Goal: Task Accomplishment & Management: Complete application form

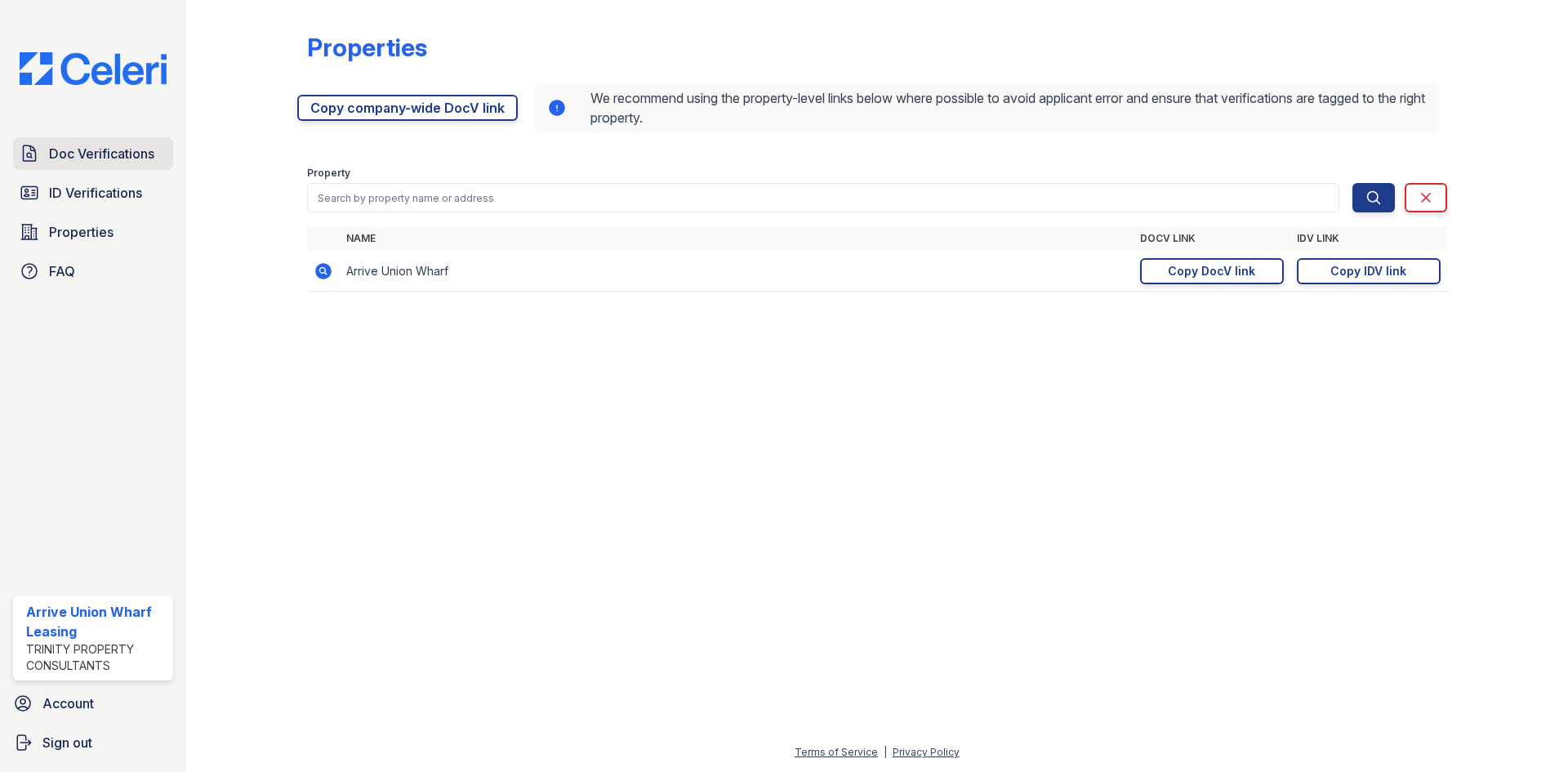
click at [108, 154] on span "Doc Verifications" at bounding box center [102, 153] width 106 height 19
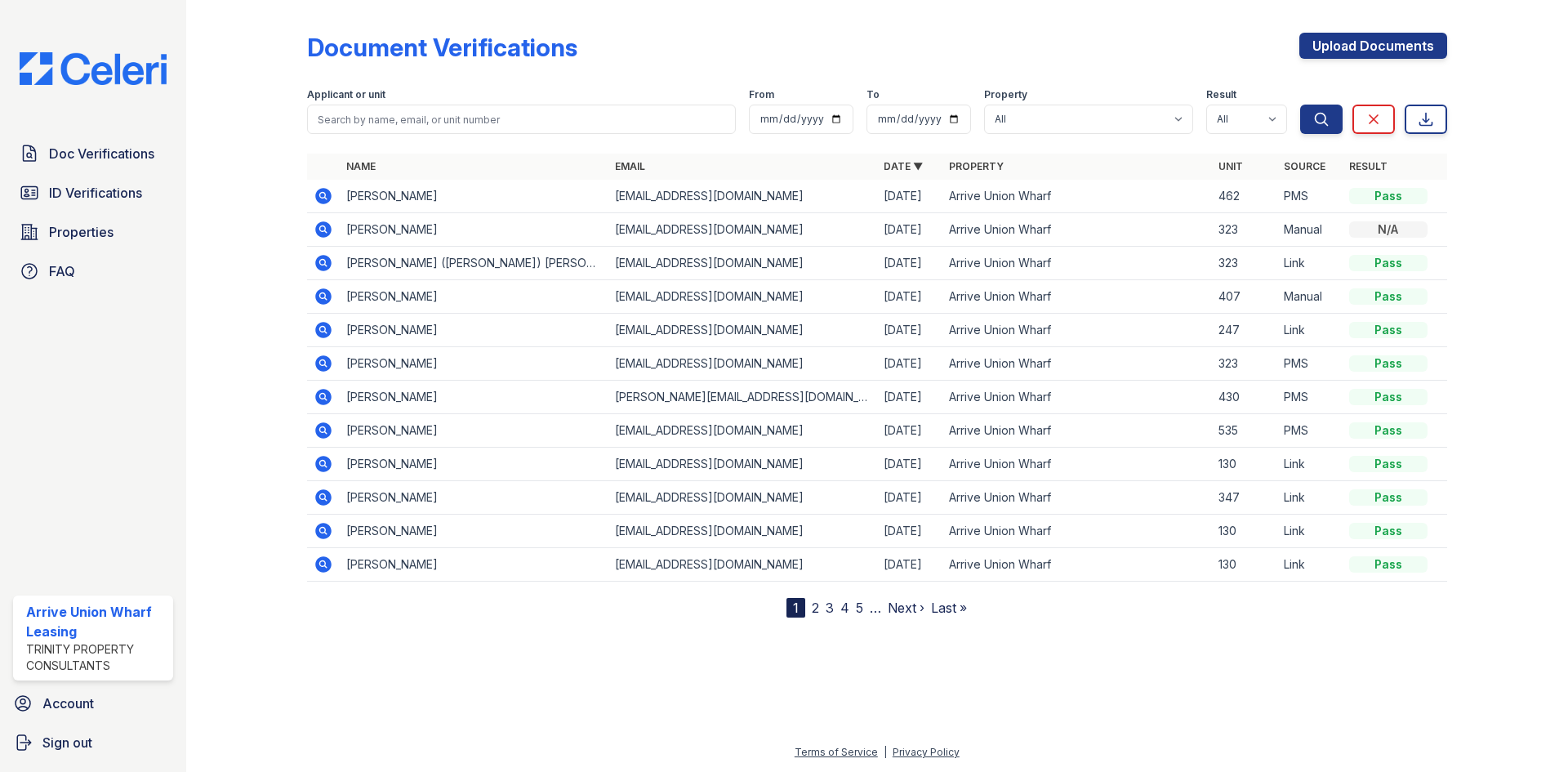
click at [317, 193] on icon at bounding box center [323, 196] width 16 height 16
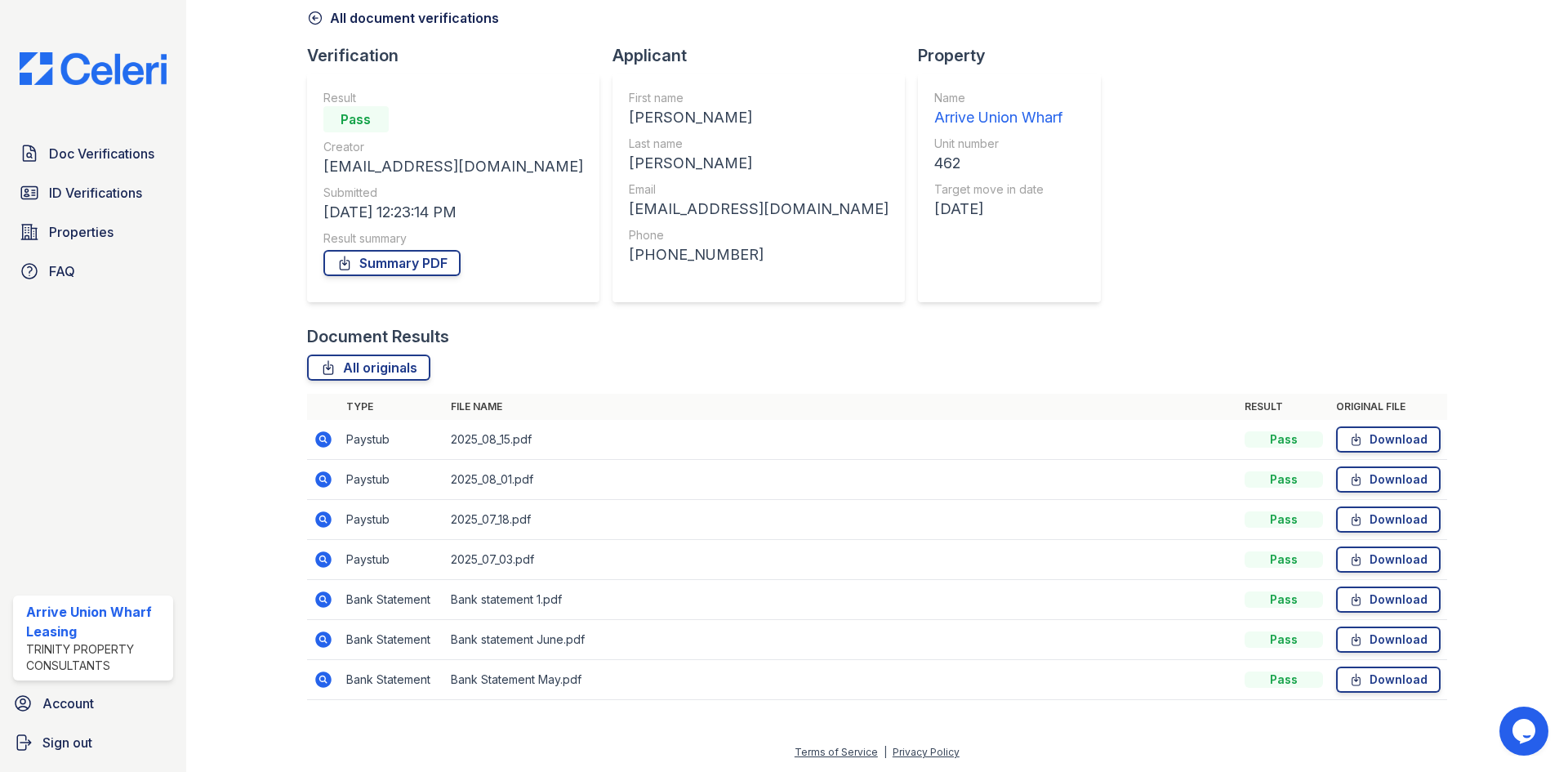
click at [320, 446] on icon at bounding box center [323, 439] width 16 height 16
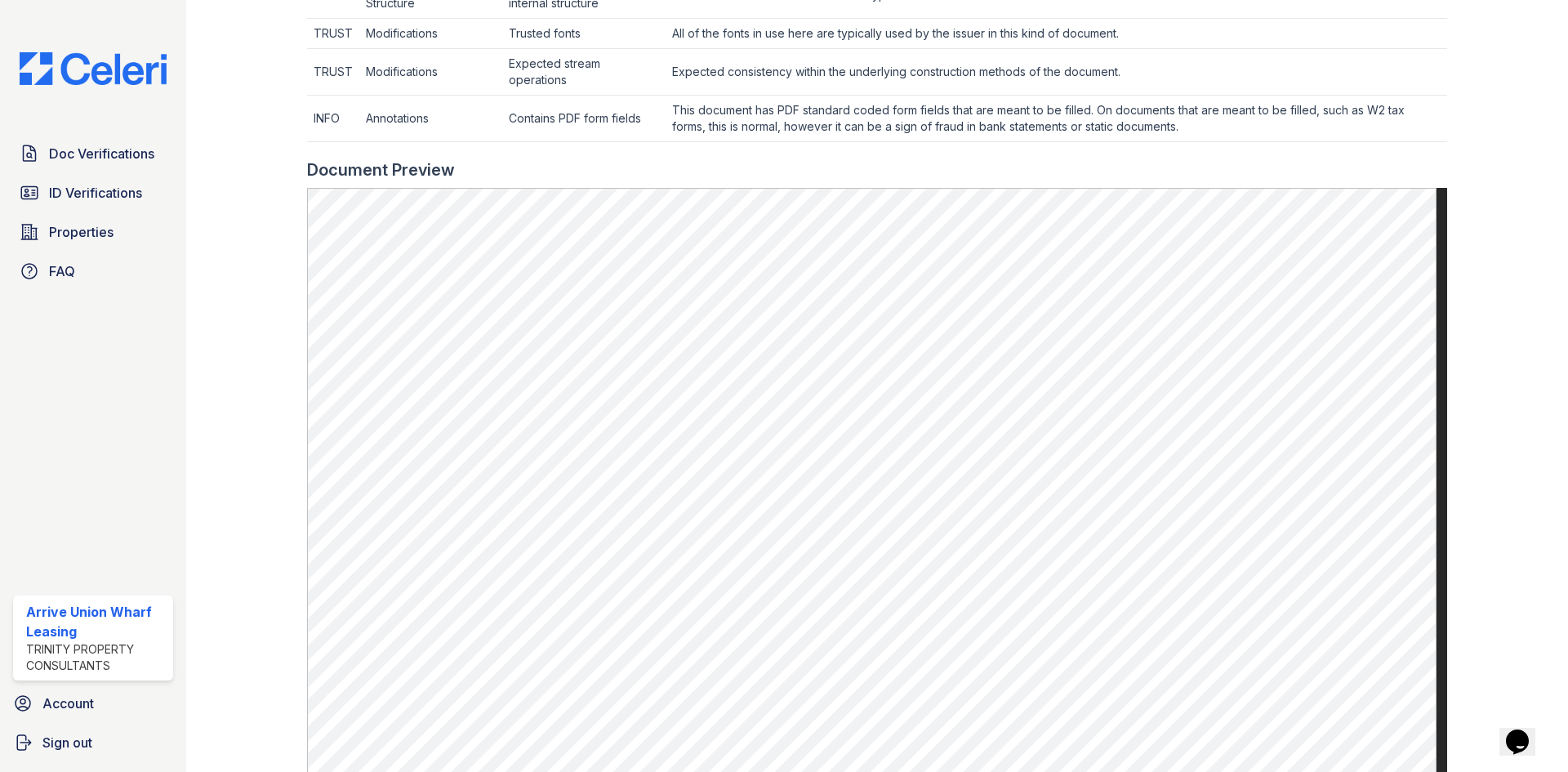
scroll to position [735, 0]
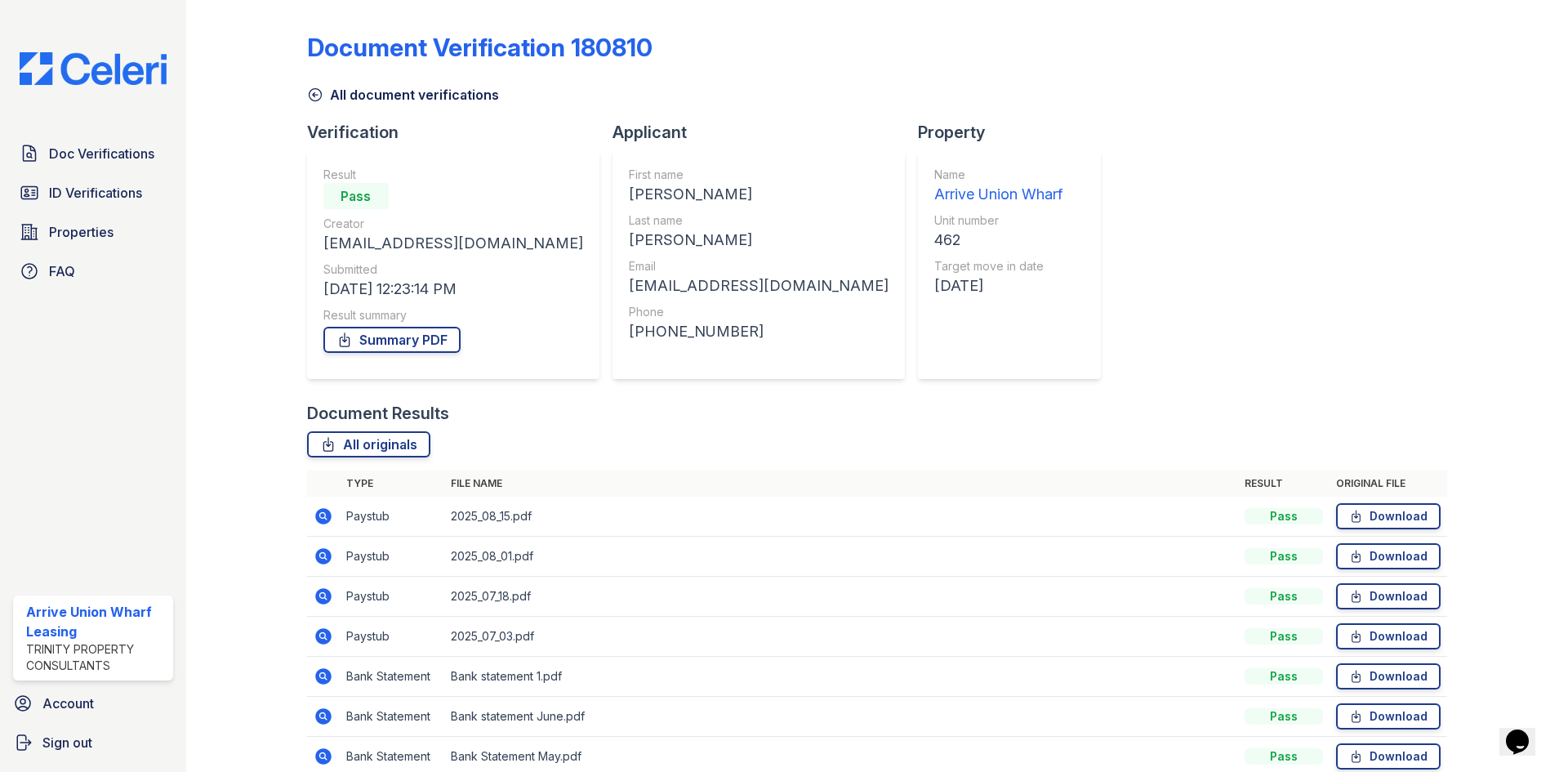
click at [320, 552] on icon at bounding box center [323, 556] width 16 height 16
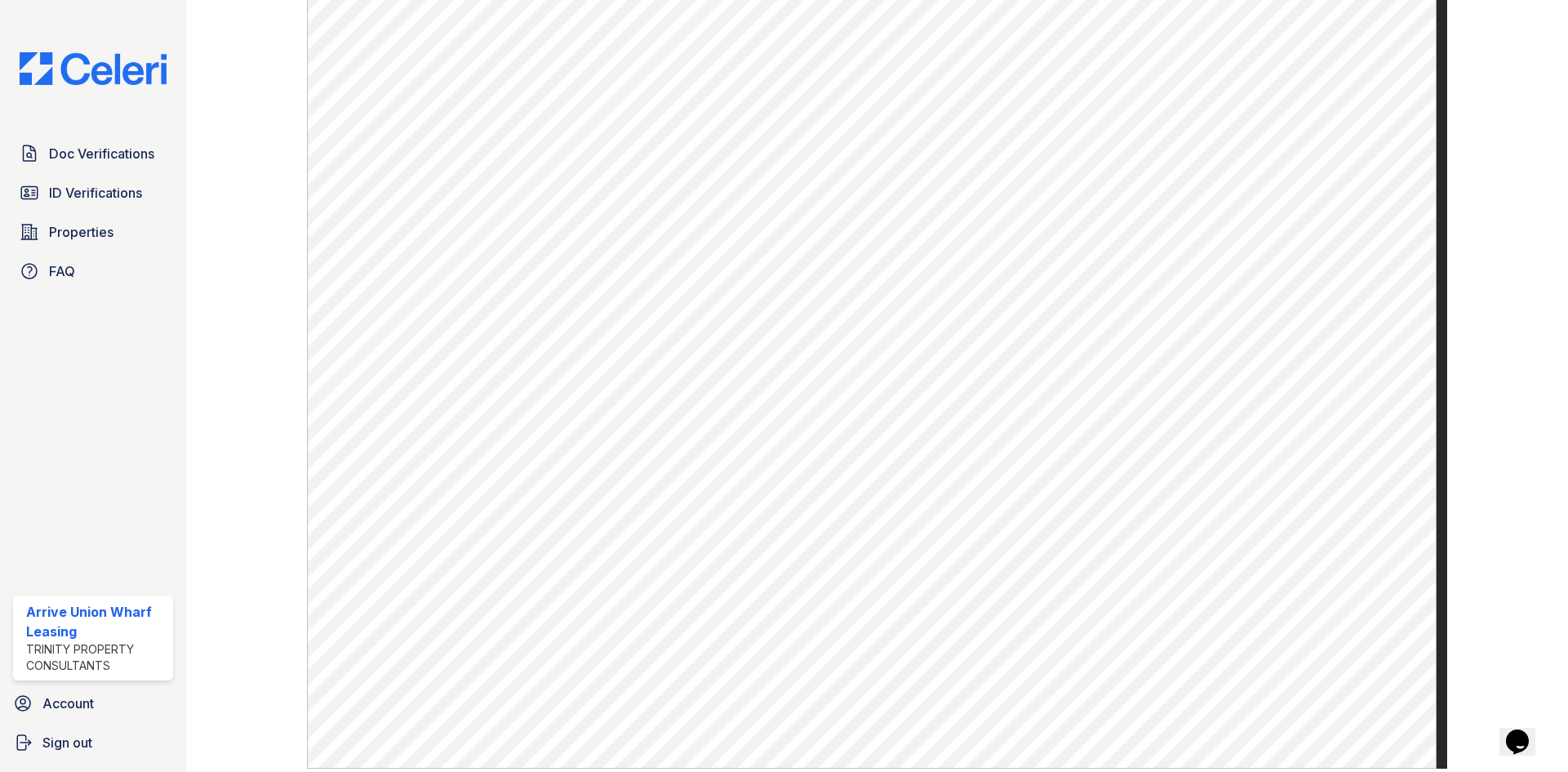
scroll to position [845, 0]
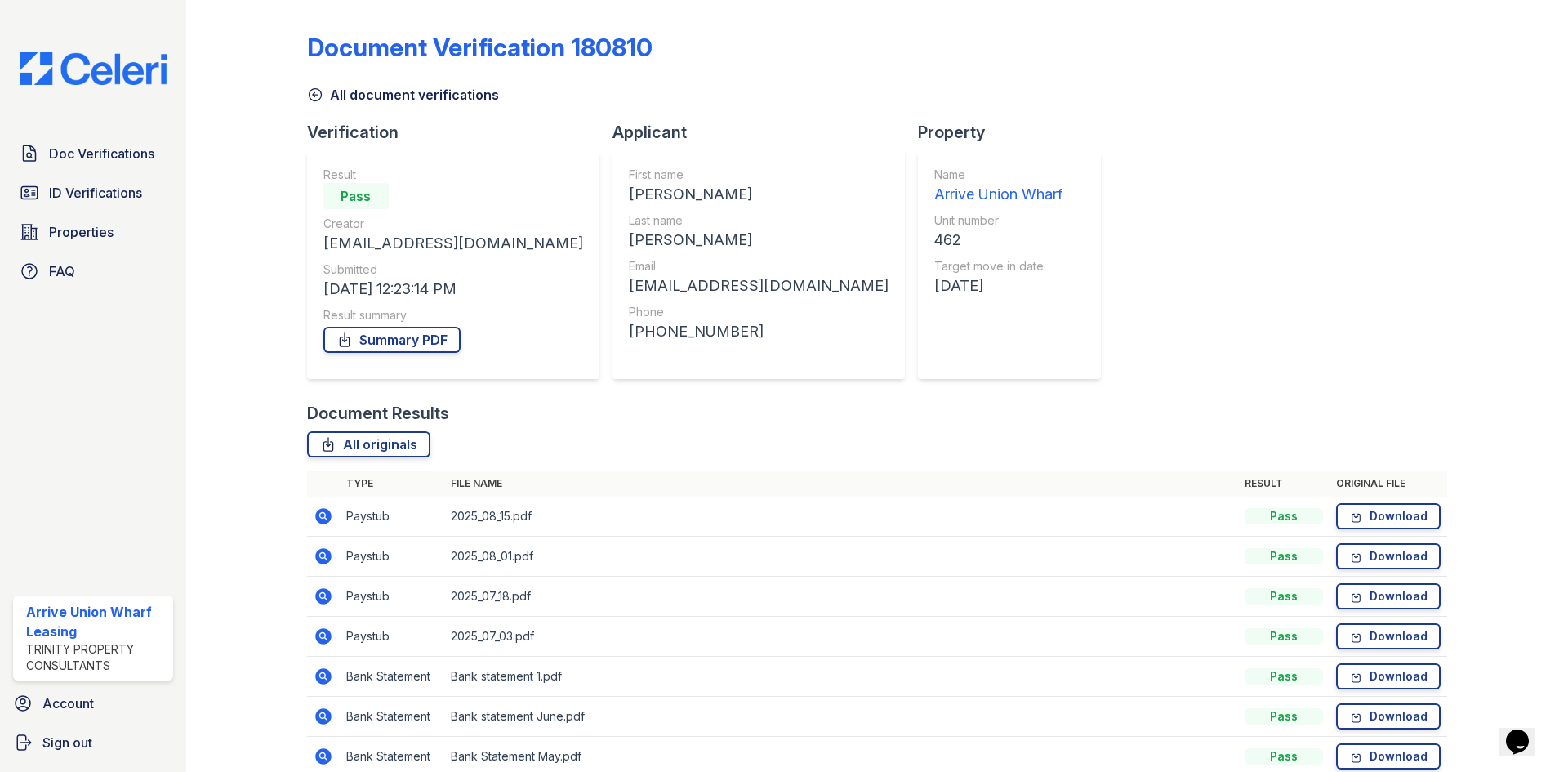
click at [321, 514] on icon at bounding box center [322, 514] width 4 height 4
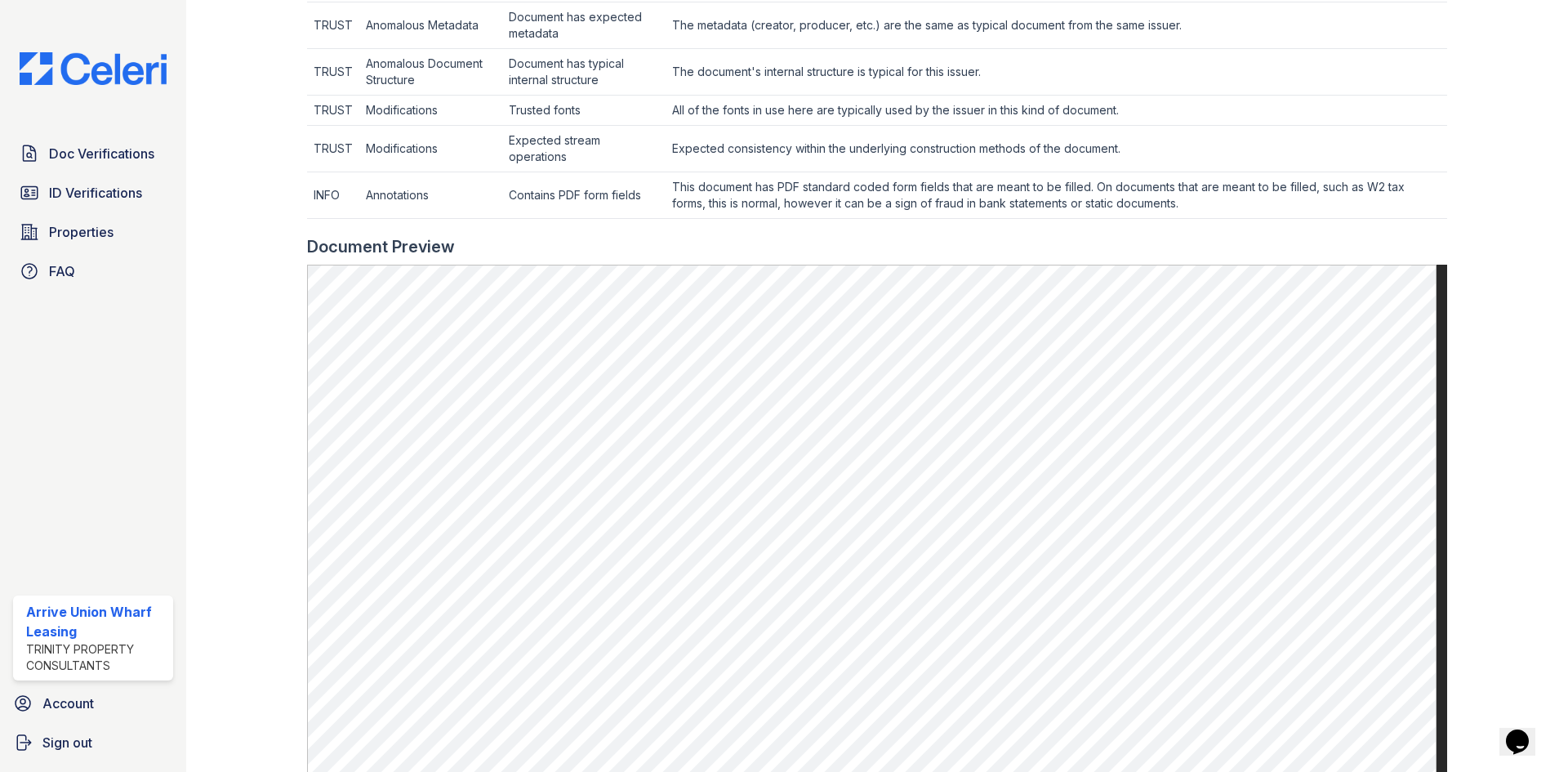
scroll to position [926, 0]
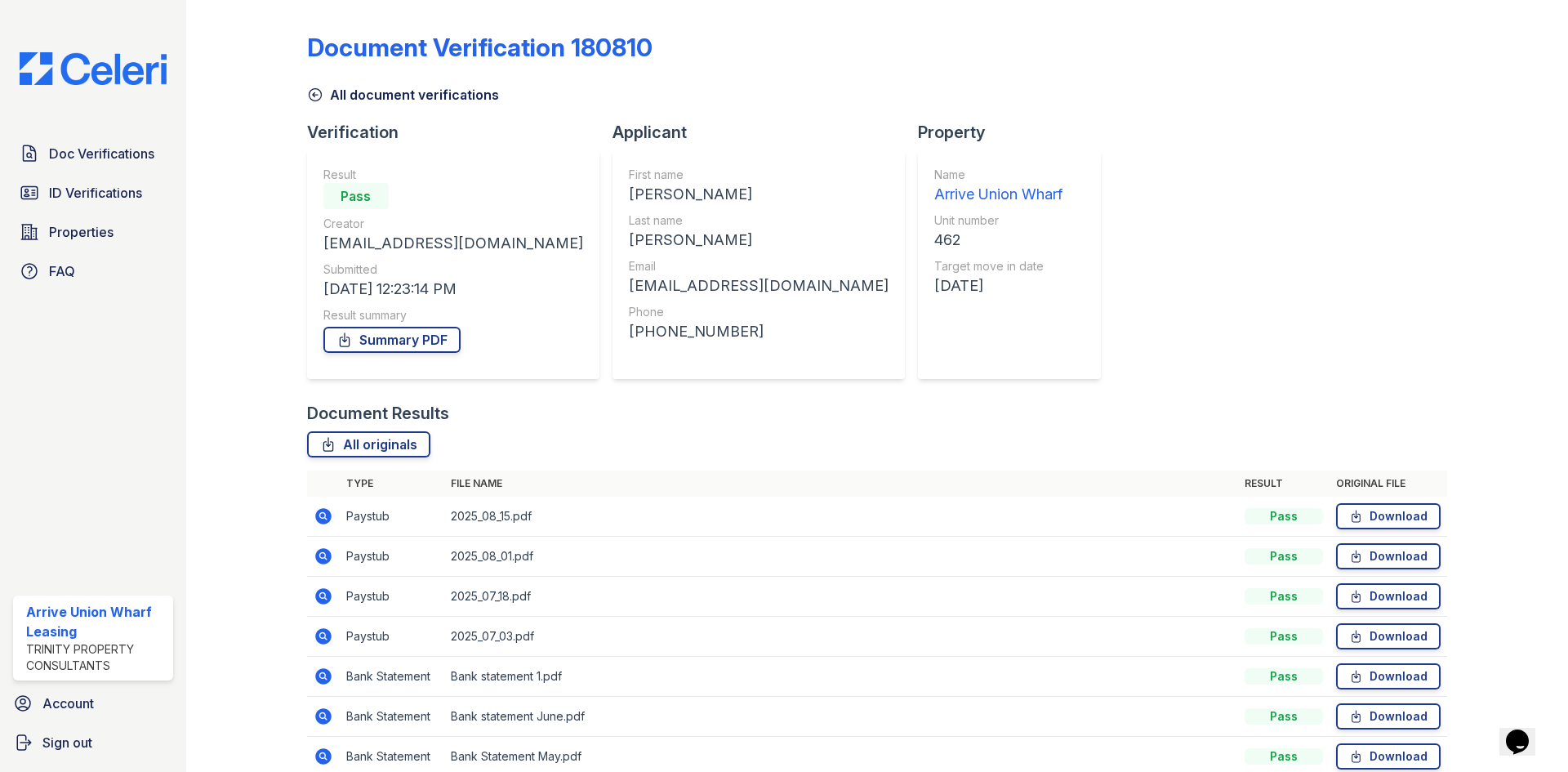
click at [314, 551] on icon at bounding box center [323, 556] width 19 height 19
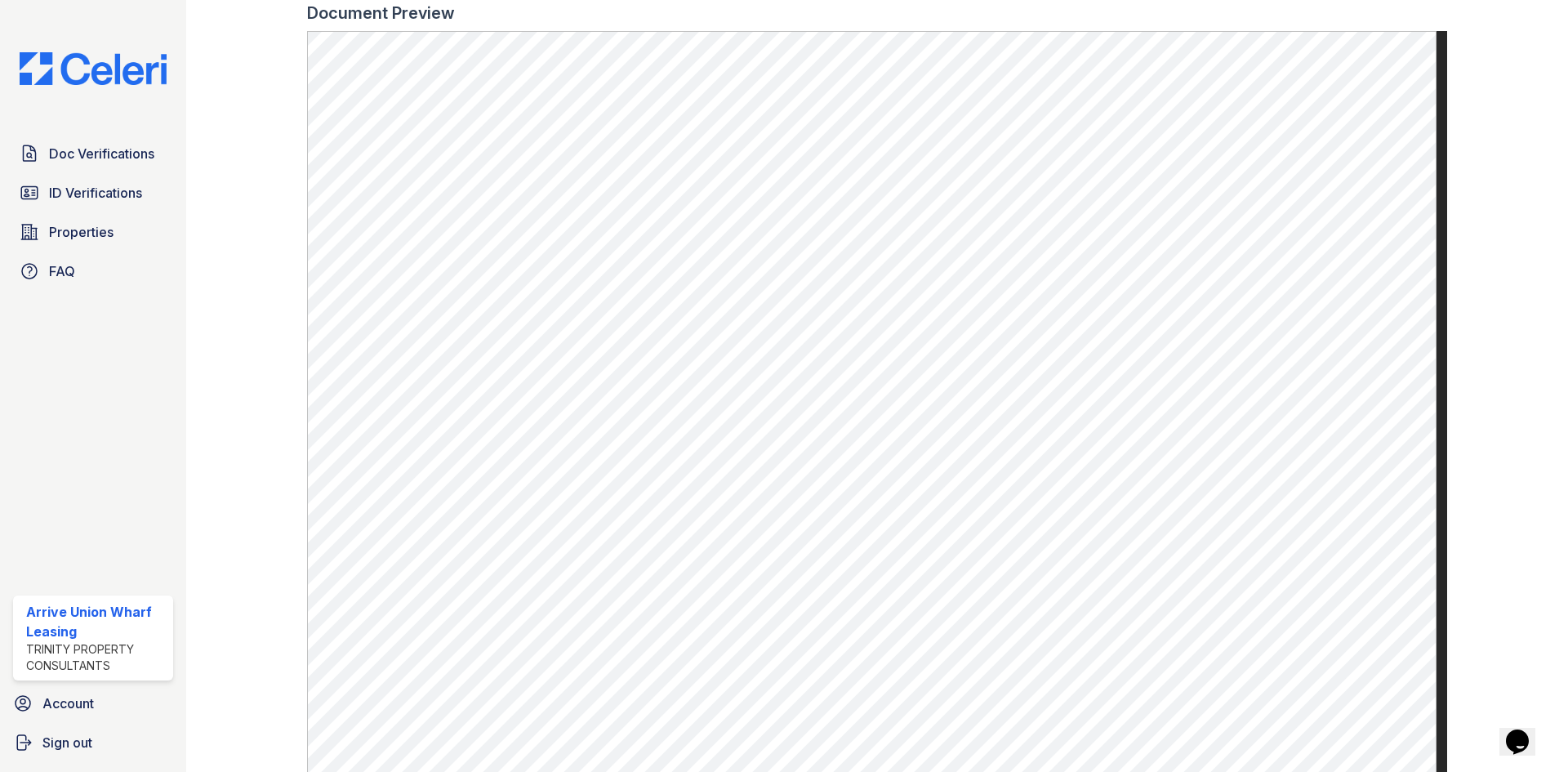
scroll to position [899, 0]
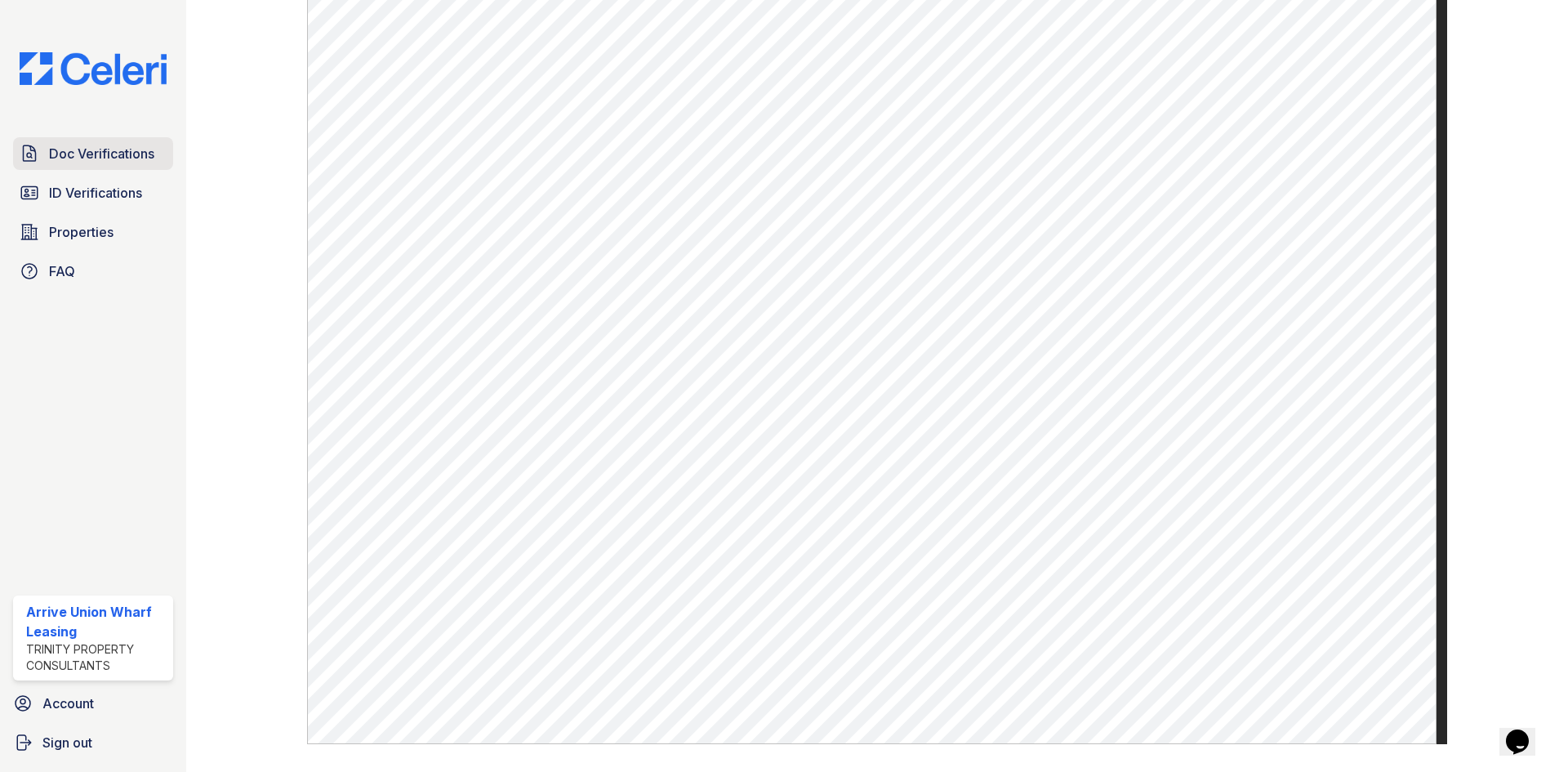
click at [81, 163] on span "Doc Verifications" at bounding box center [102, 153] width 106 height 19
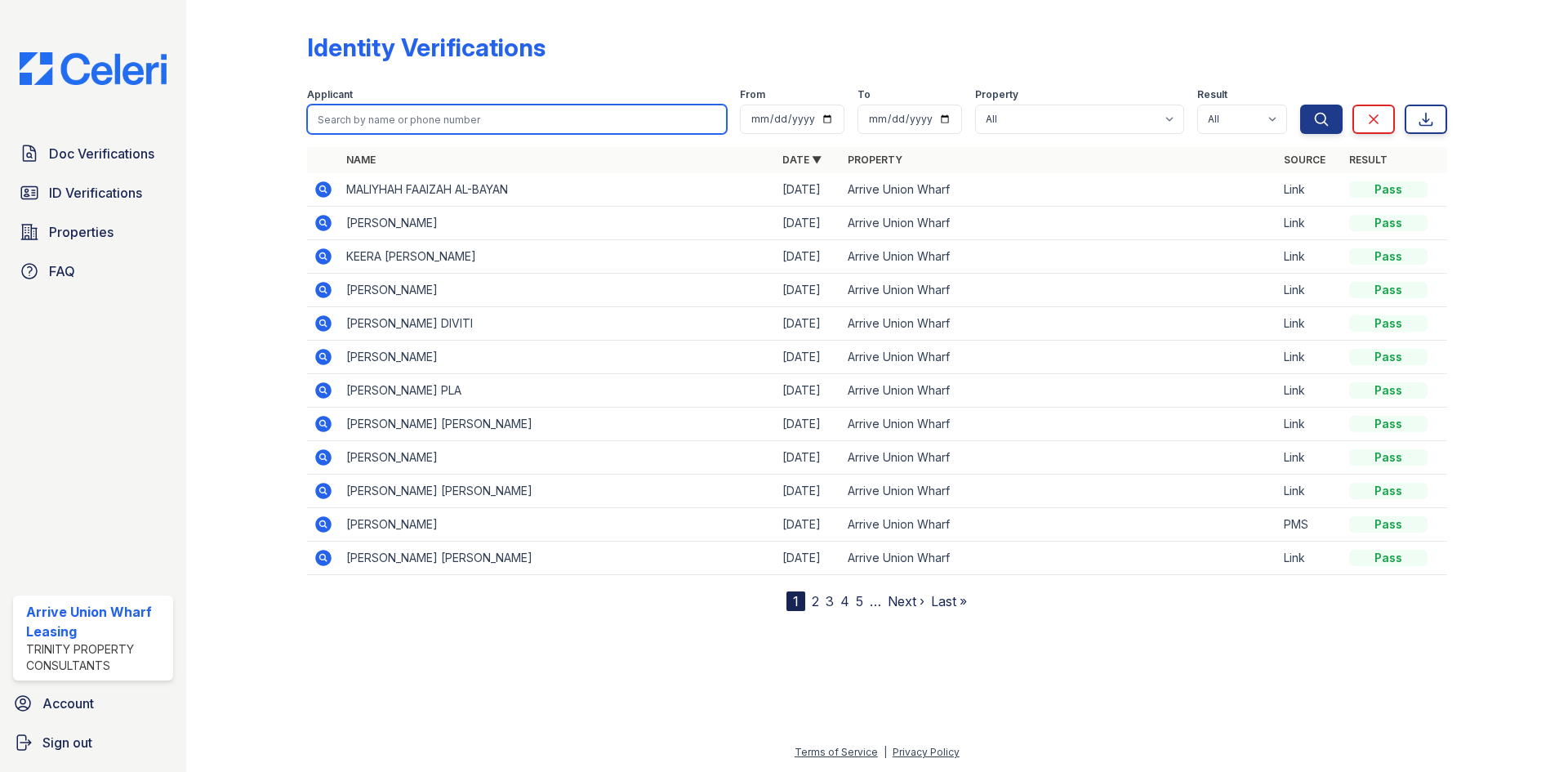
click at [378, 123] on input "search" at bounding box center [517, 119] width 419 height 29
type input "ronald"
click at [1300, 105] on button "Search" at bounding box center [1321, 119] width 43 height 29
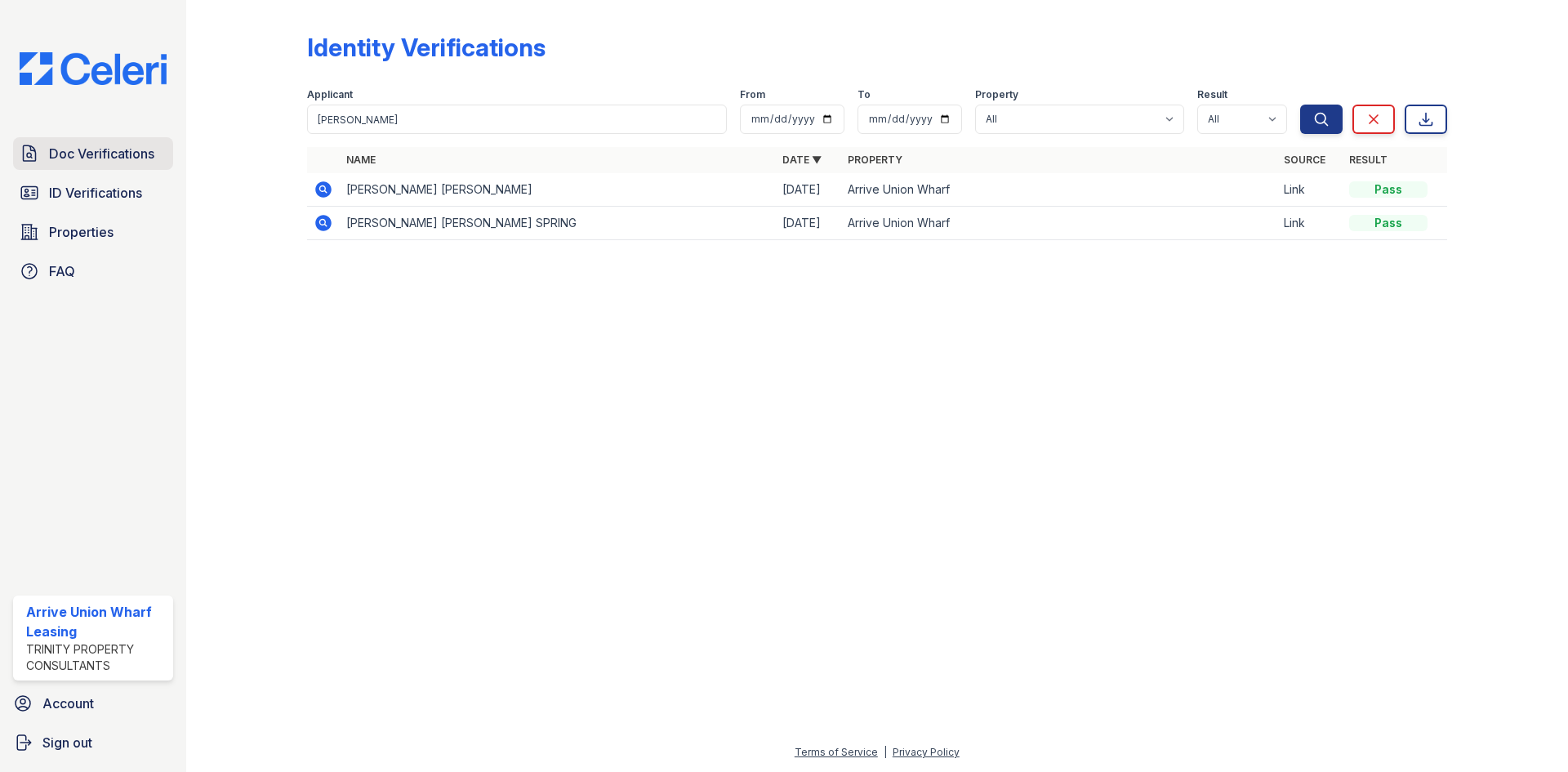
click at [58, 155] on span "Doc Verifications" at bounding box center [102, 153] width 106 height 19
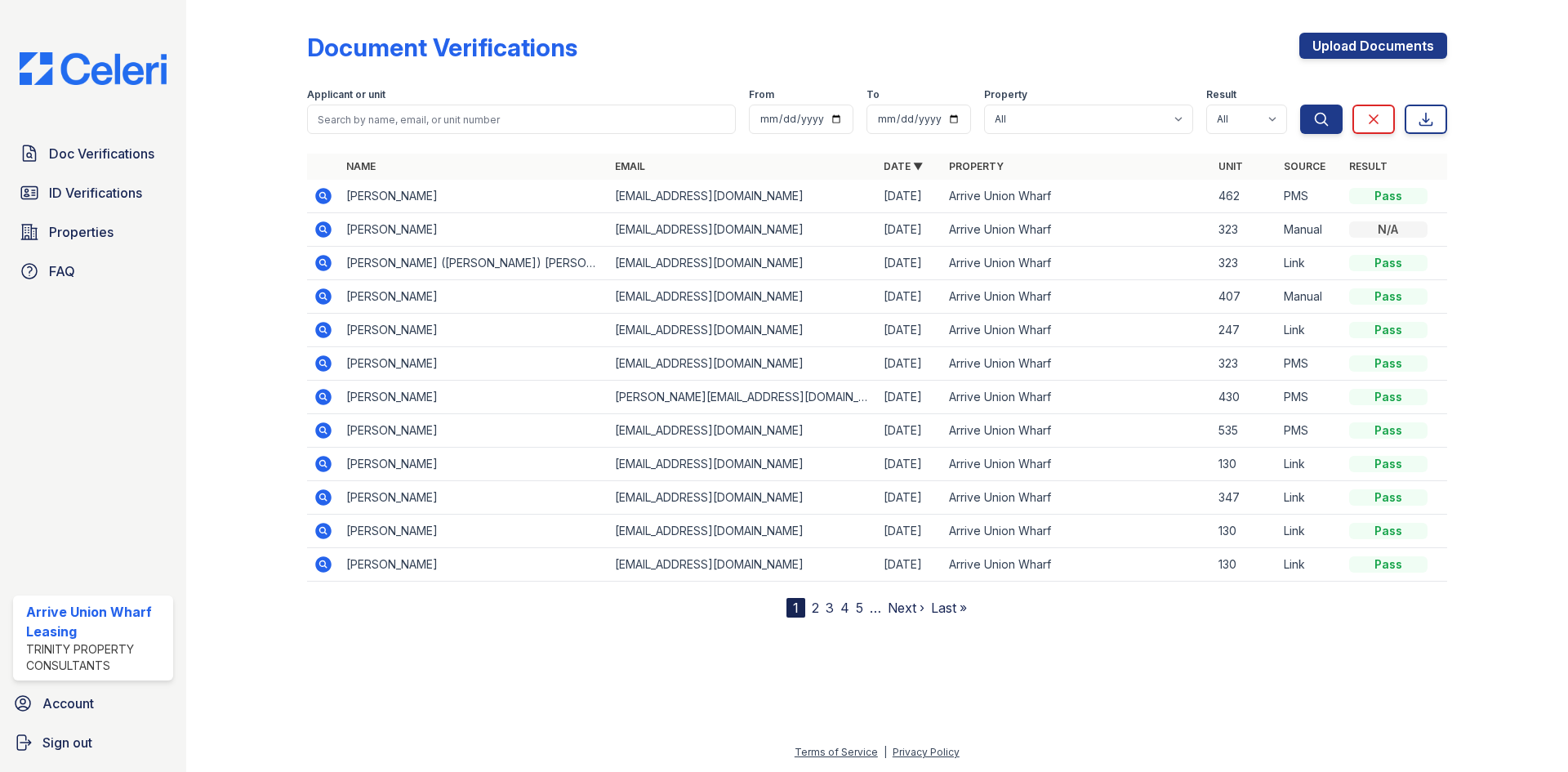
click at [323, 195] on icon at bounding box center [322, 195] width 4 height 4
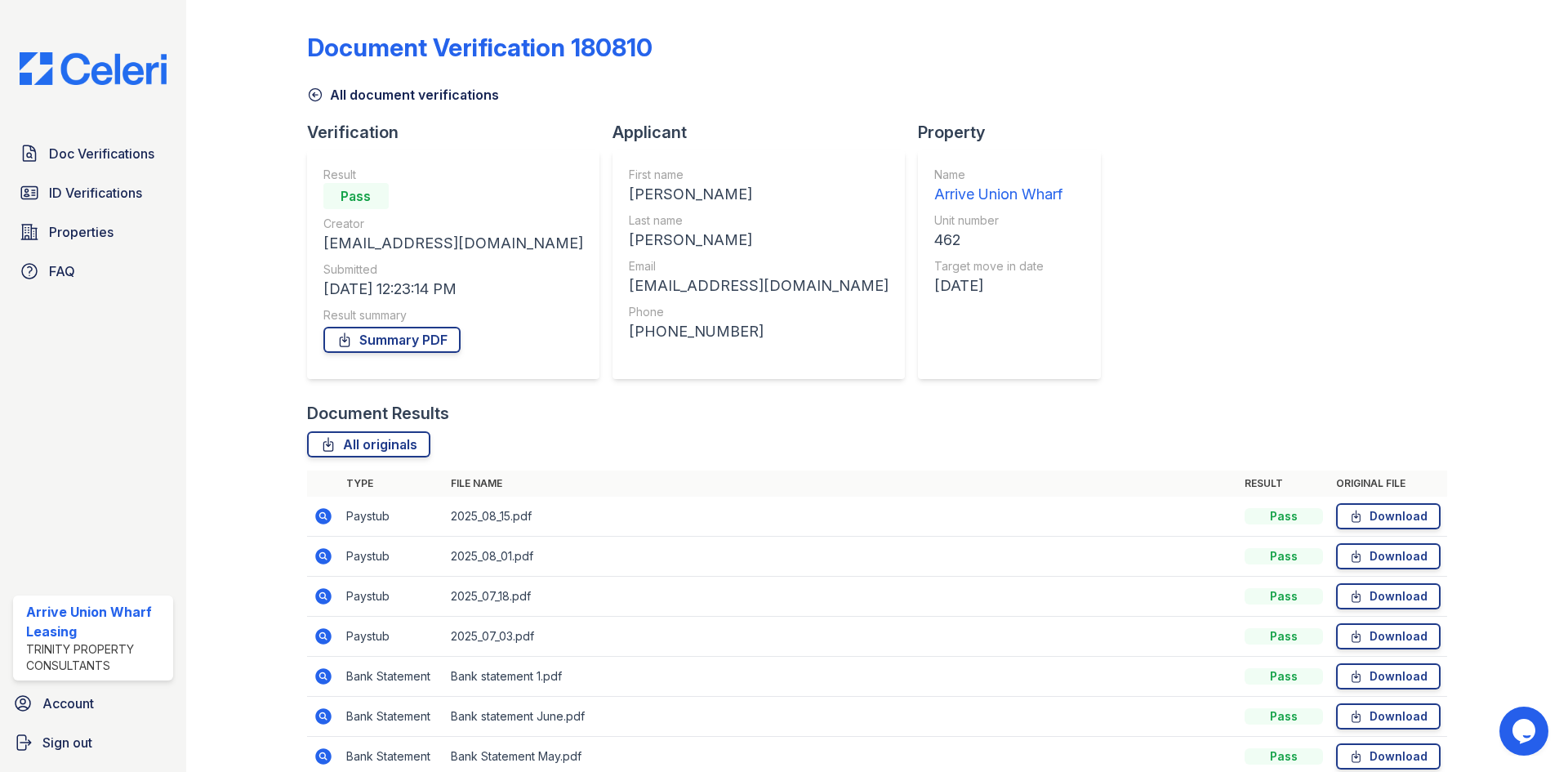
click at [318, 517] on icon at bounding box center [323, 516] width 16 height 16
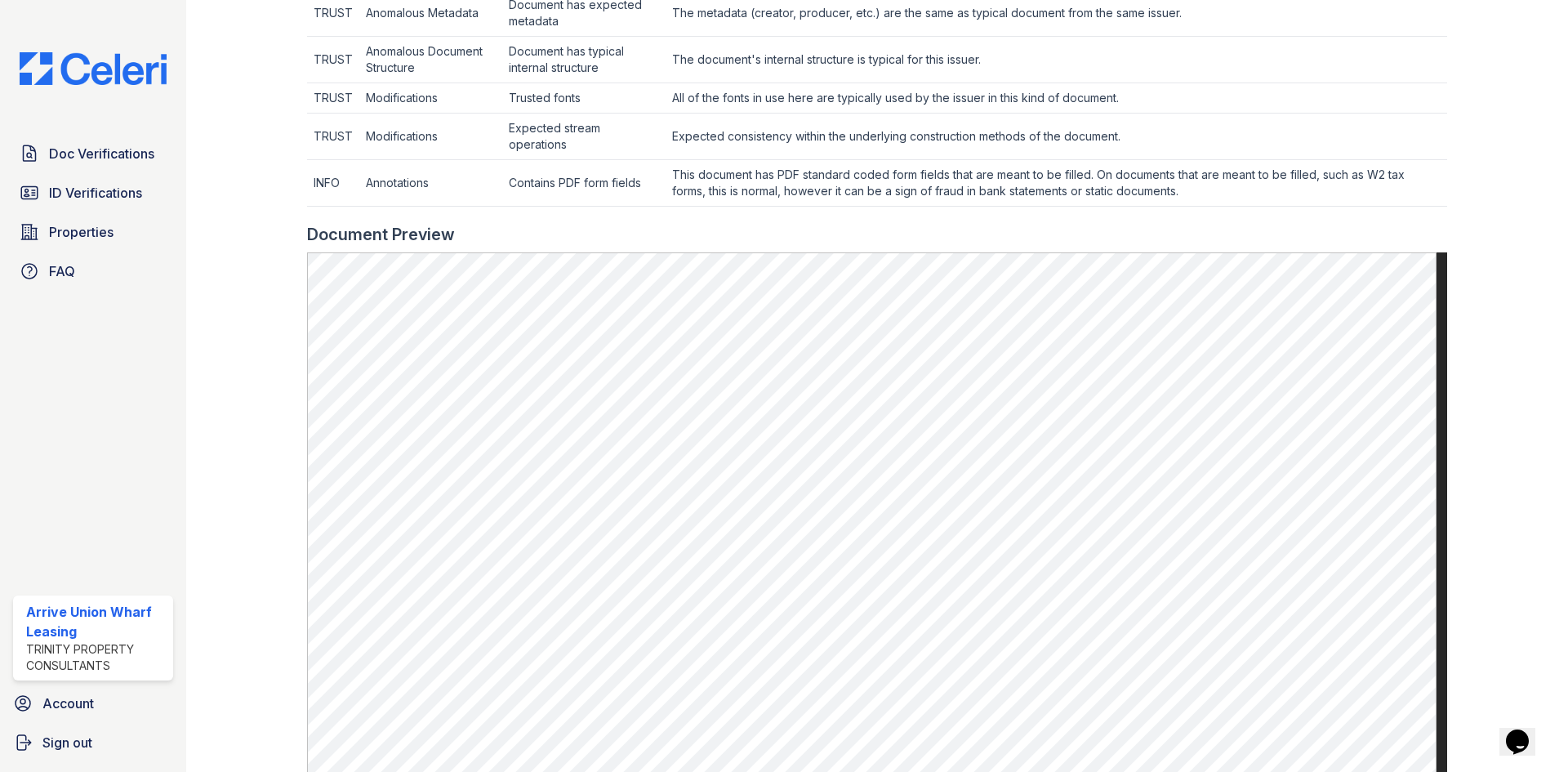
scroll to position [654, 0]
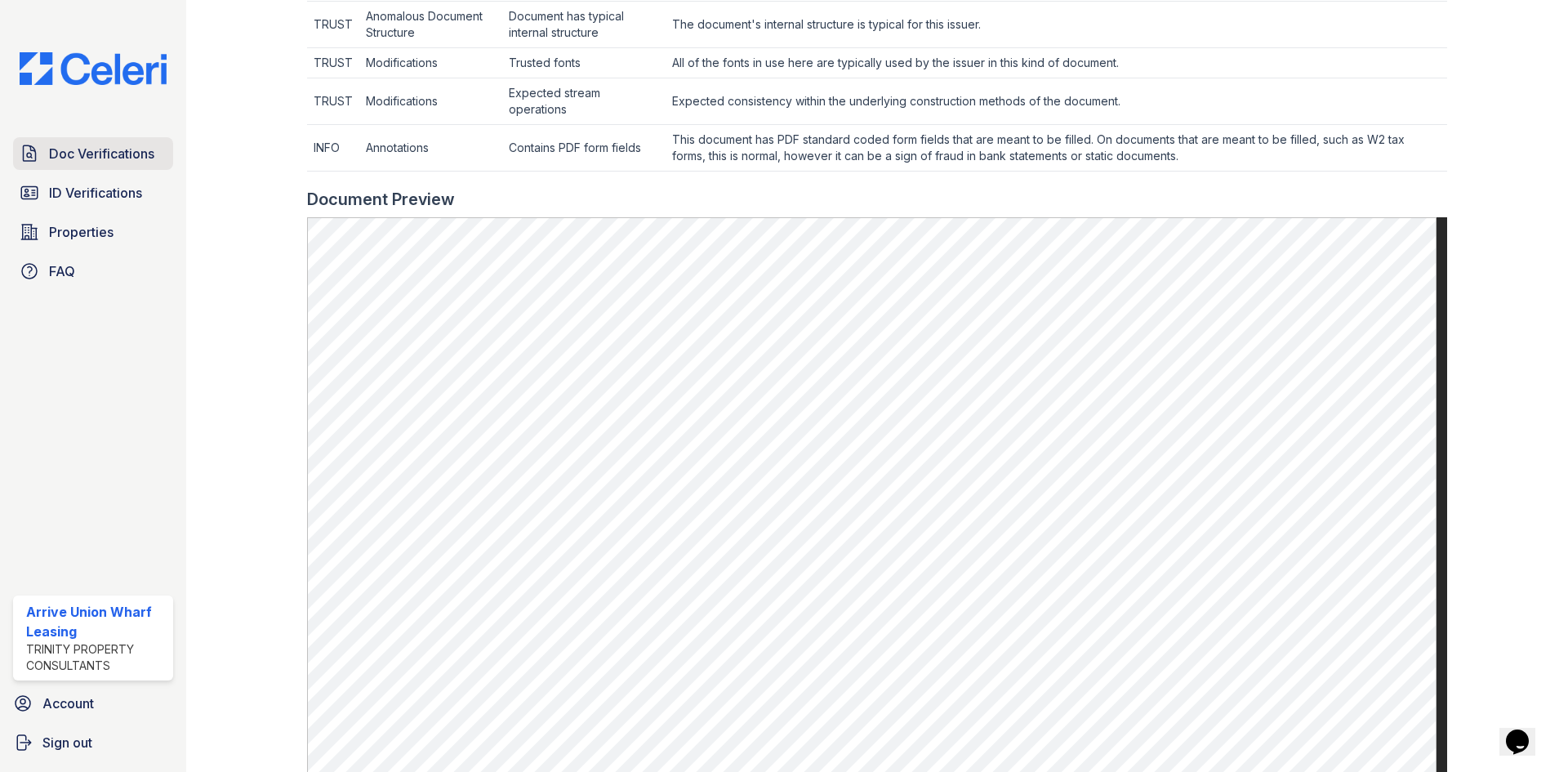
click at [119, 154] on span "Doc Verifications" at bounding box center [102, 153] width 106 height 19
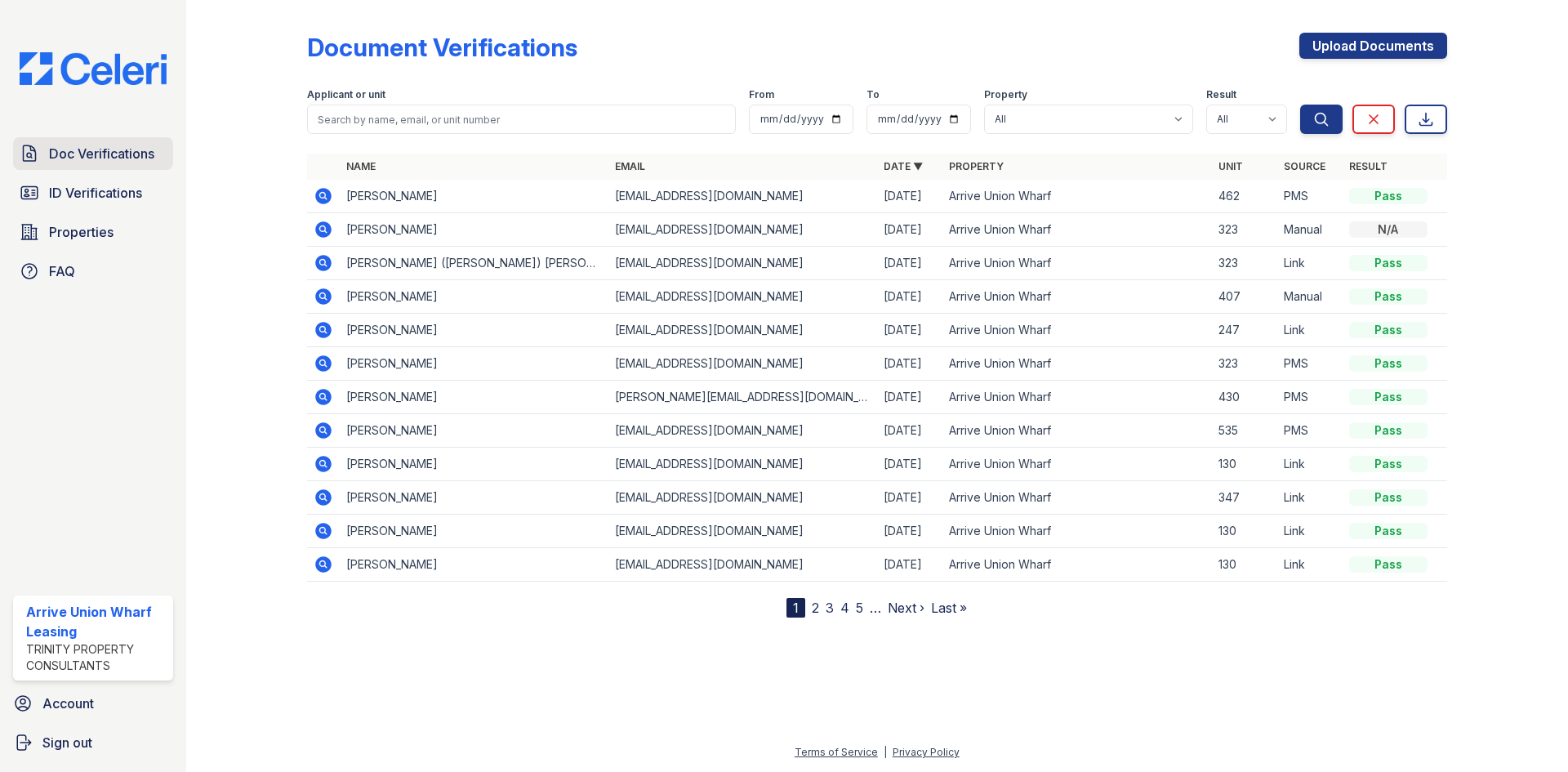
click at [92, 163] on span "Doc Verifications" at bounding box center [102, 153] width 106 height 19
click at [831, 611] on link "3" at bounding box center [830, 608] width 8 height 16
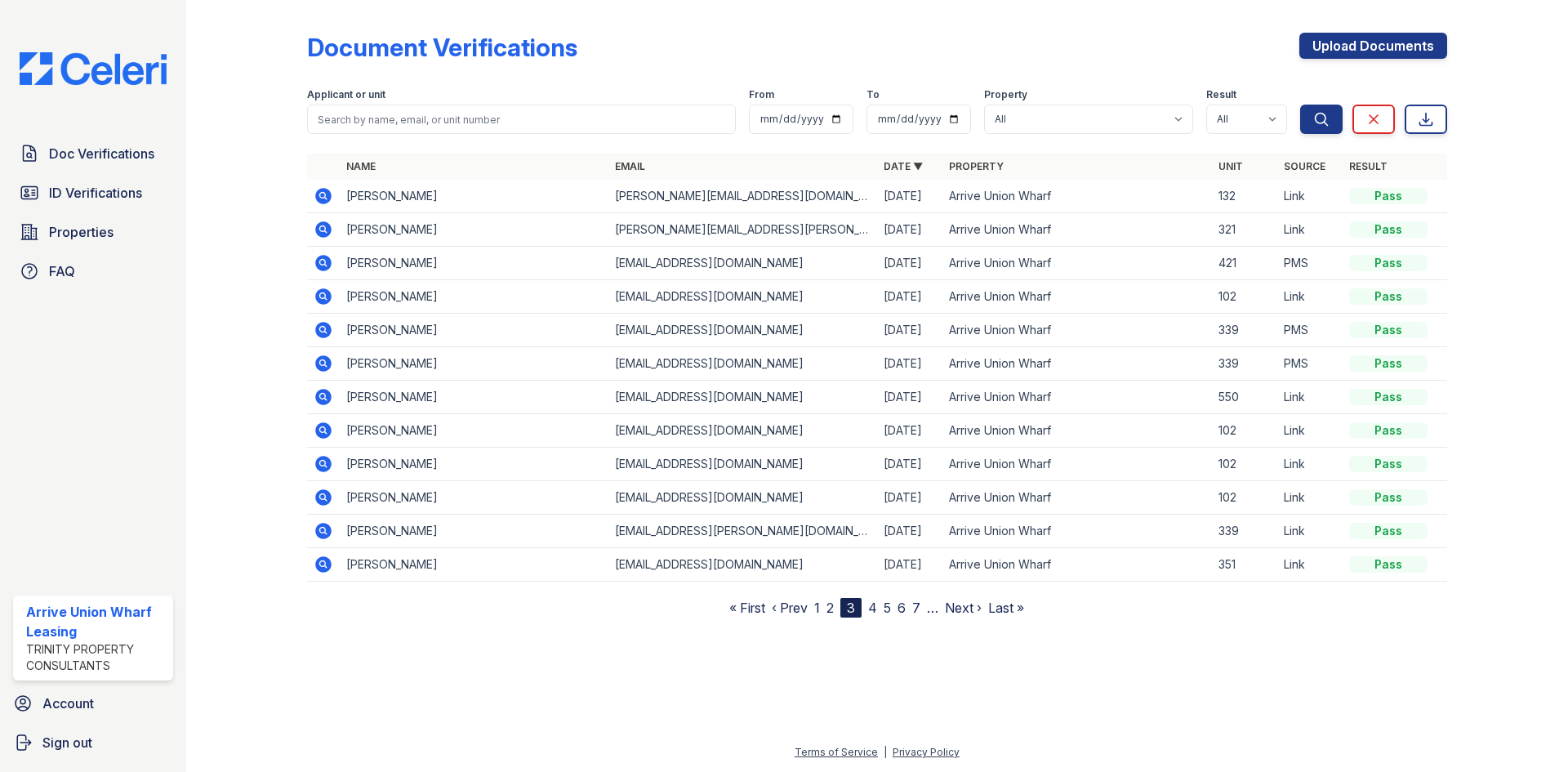
click at [324, 568] on icon at bounding box center [323, 564] width 16 height 16
click at [320, 527] on icon at bounding box center [323, 530] width 16 height 16
click at [328, 494] on icon at bounding box center [323, 497] width 16 height 16
click at [76, 240] on span "Properties" at bounding box center [81, 232] width 65 height 19
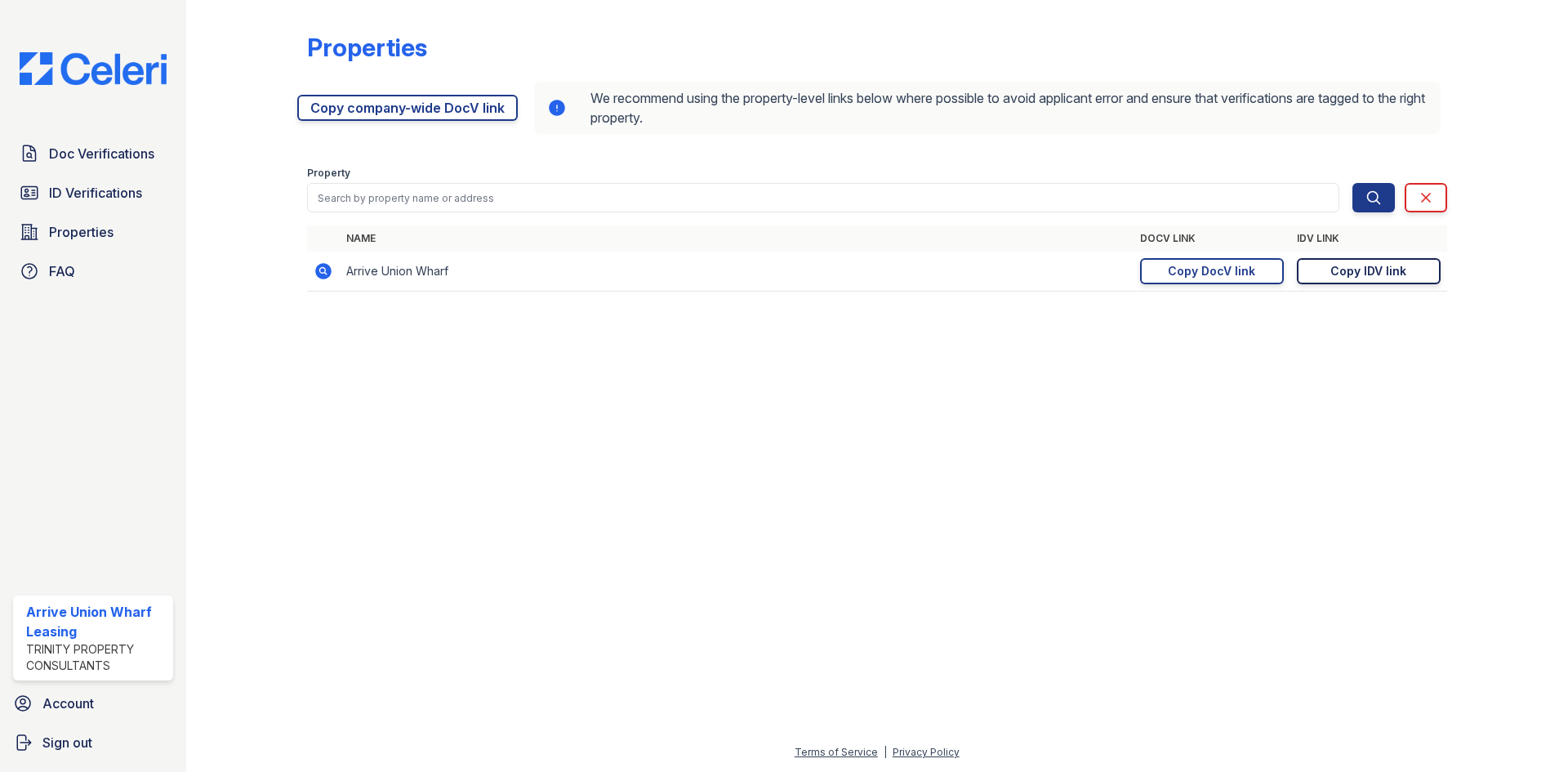
click at [1388, 275] on div "Copy IDV link" at bounding box center [1368, 271] width 76 height 16
click at [59, 219] on link "Properties" at bounding box center [93, 232] width 160 height 33
click at [78, 152] on span "Doc Verifications" at bounding box center [102, 153] width 106 height 19
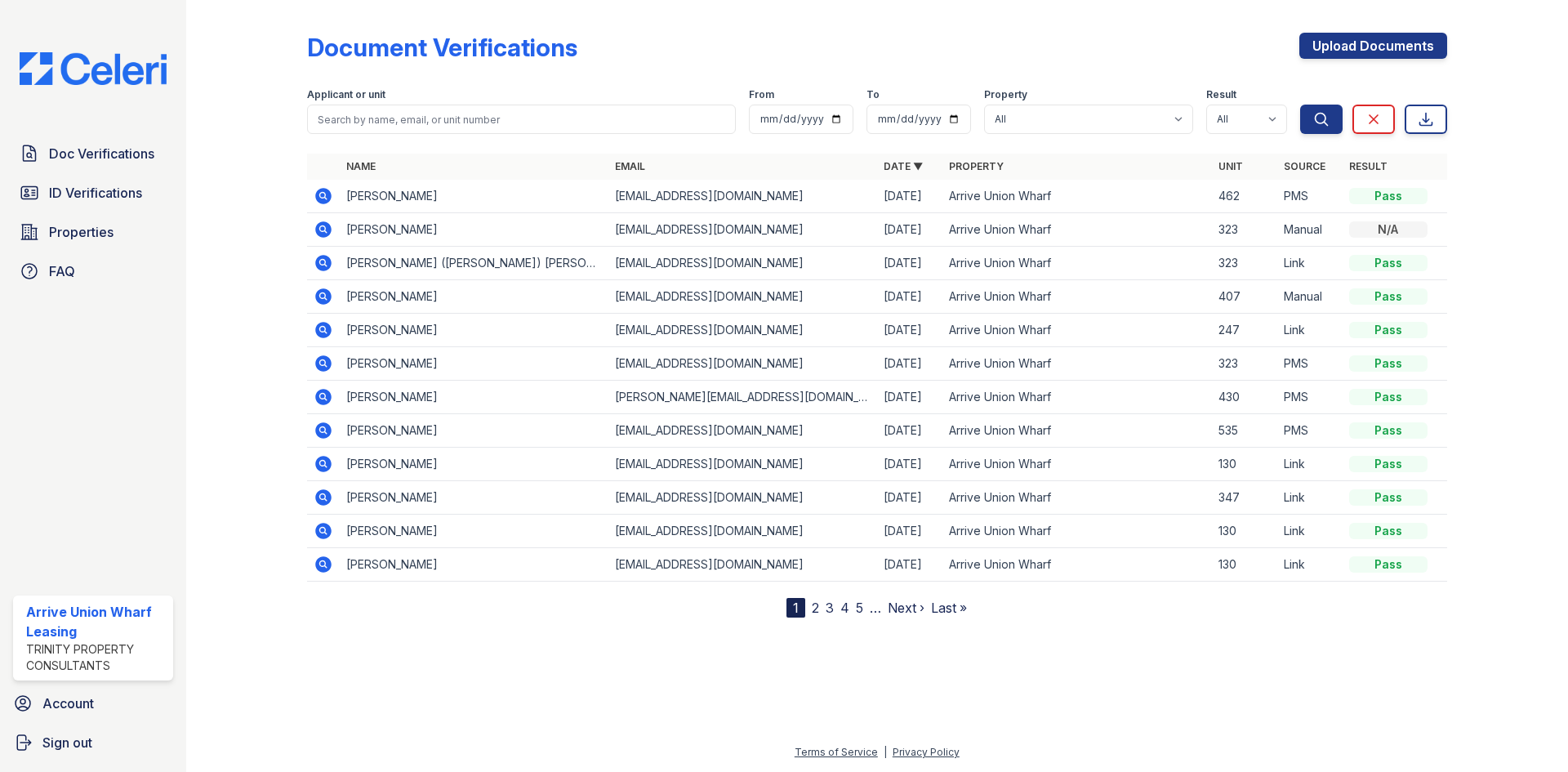
click at [331, 301] on icon at bounding box center [323, 296] width 19 height 19
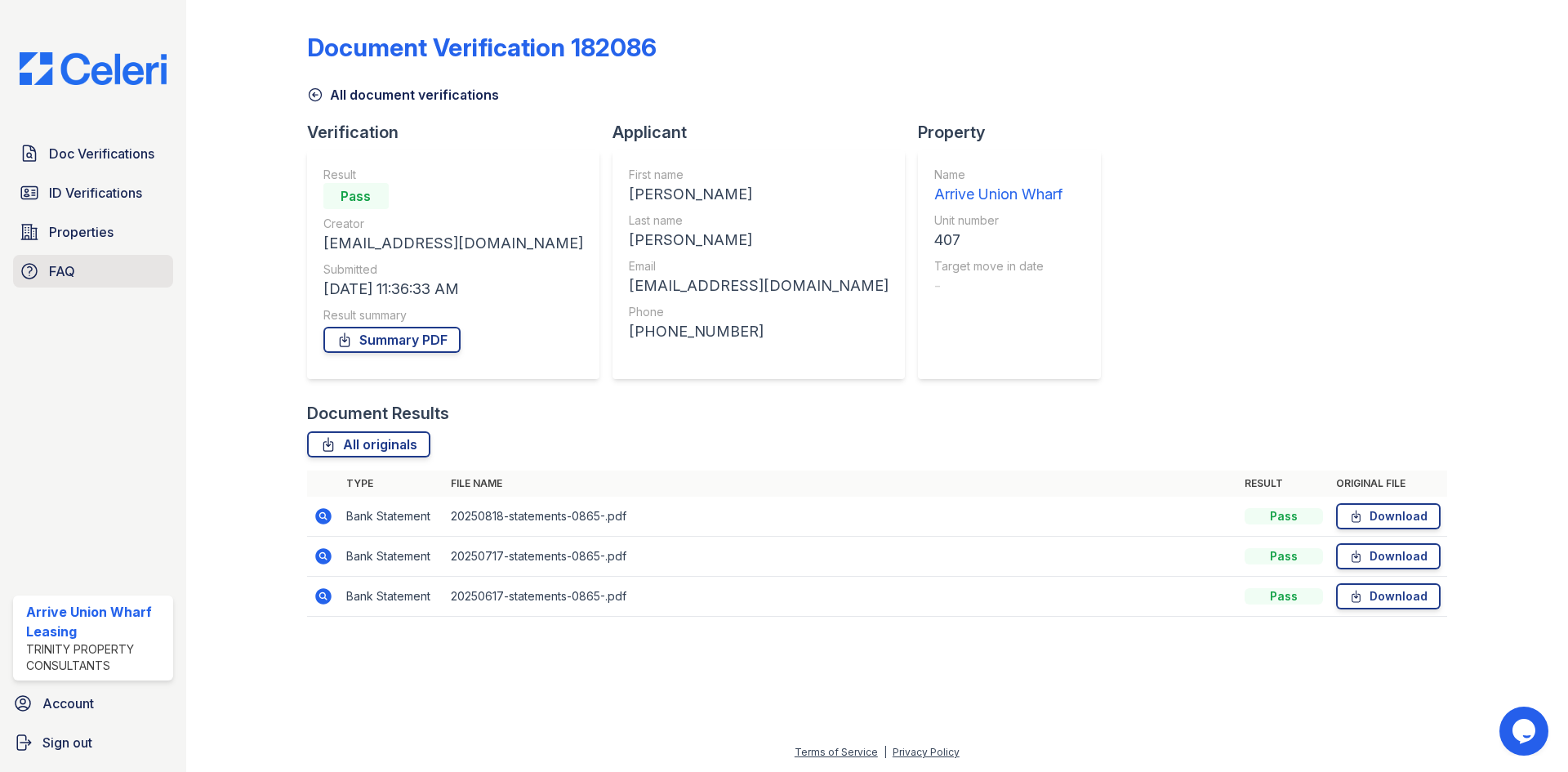
click at [55, 274] on span "FAQ" at bounding box center [61, 271] width 26 height 19
click at [76, 154] on span "Doc Verifications" at bounding box center [102, 153] width 106 height 19
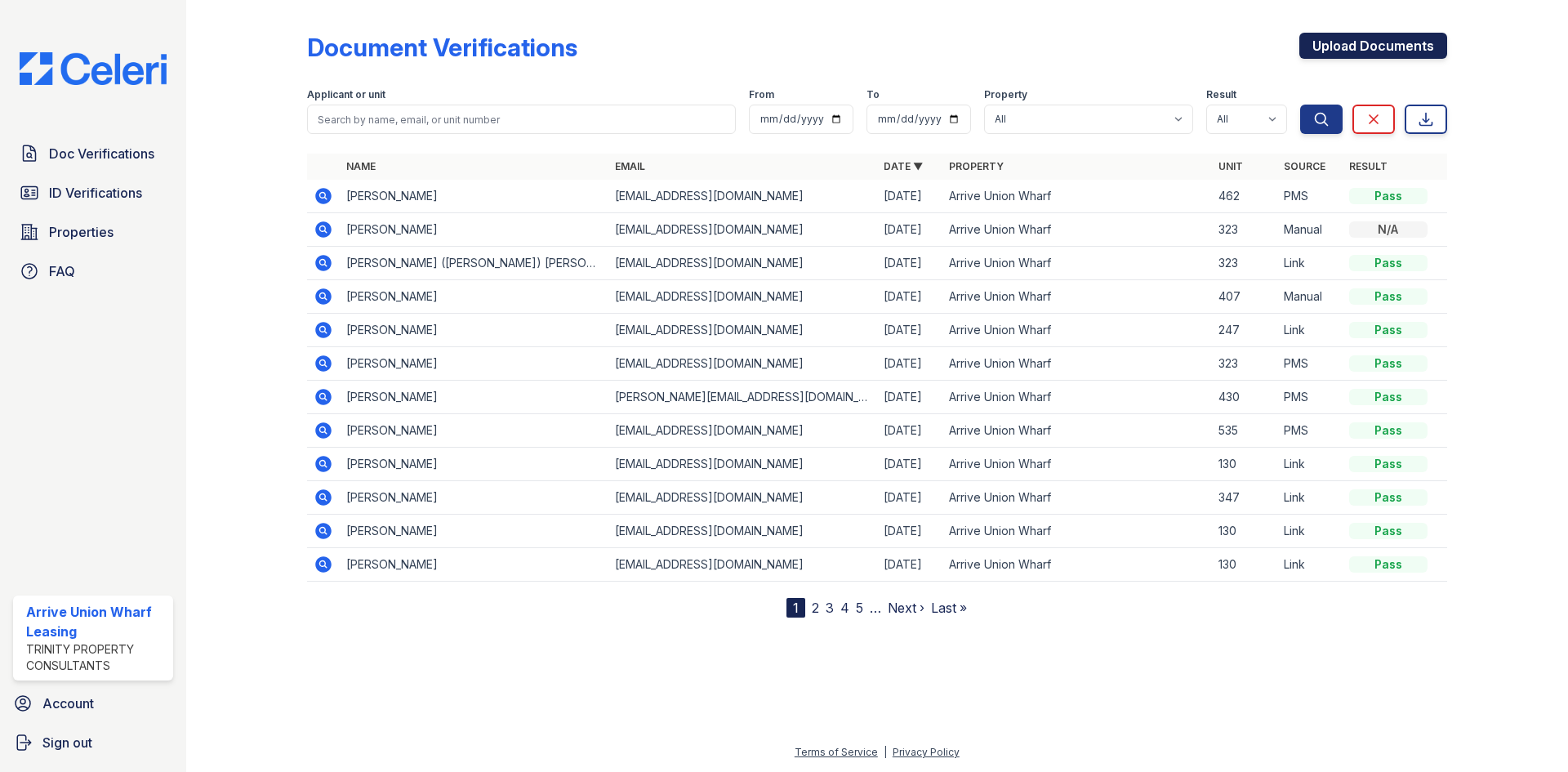
click at [1371, 43] on link "Upload Documents" at bounding box center [1373, 45] width 148 height 26
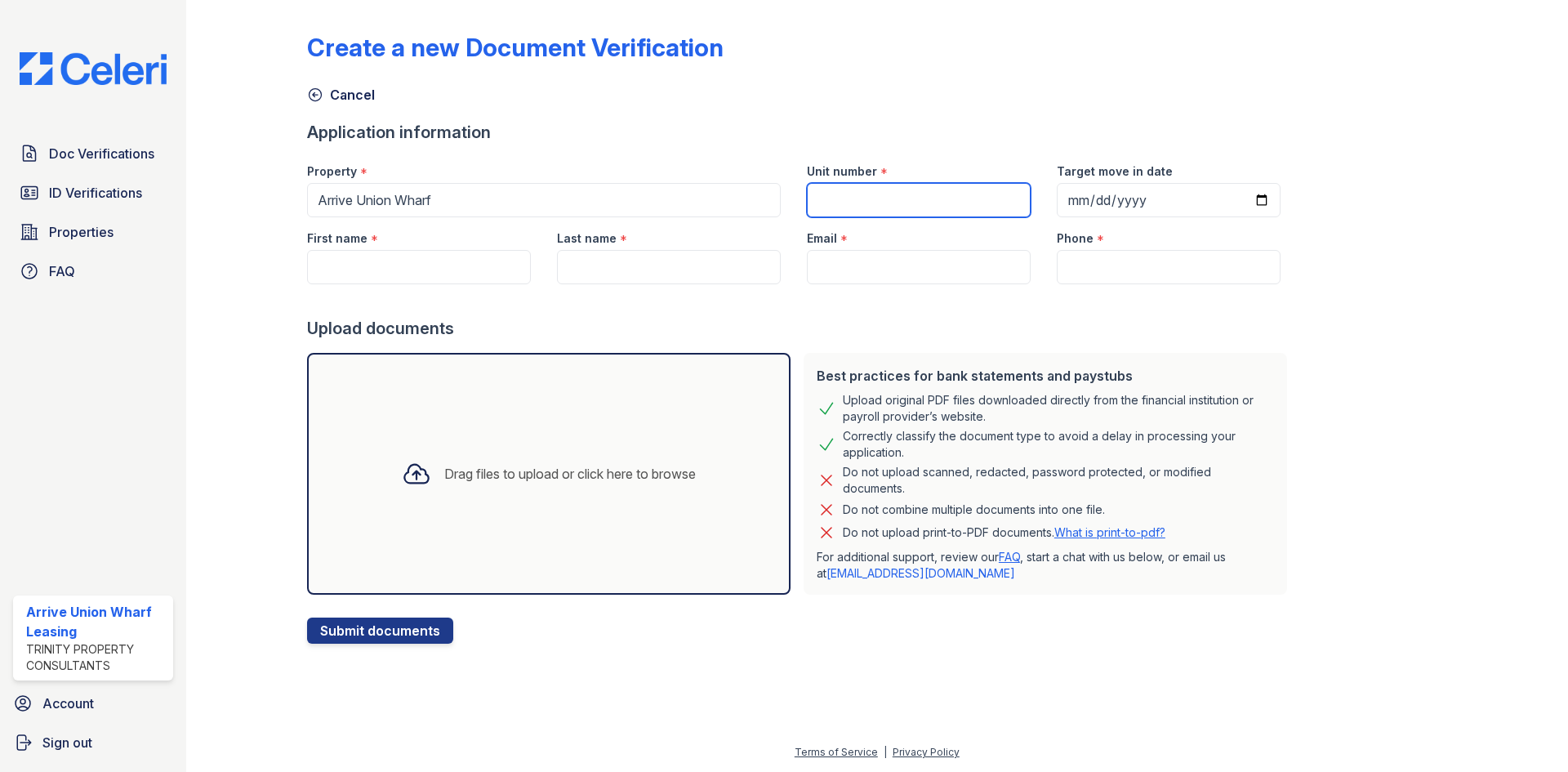
click at [904, 196] on input "Unit number" at bounding box center [919, 200] width 224 height 34
type input "407"
click at [1069, 213] on input "Target move in date" at bounding box center [1169, 200] width 224 height 34
type input "[DATE]"
click at [366, 263] on input "First name" at bounding box center [419, 267] width 224 height 34
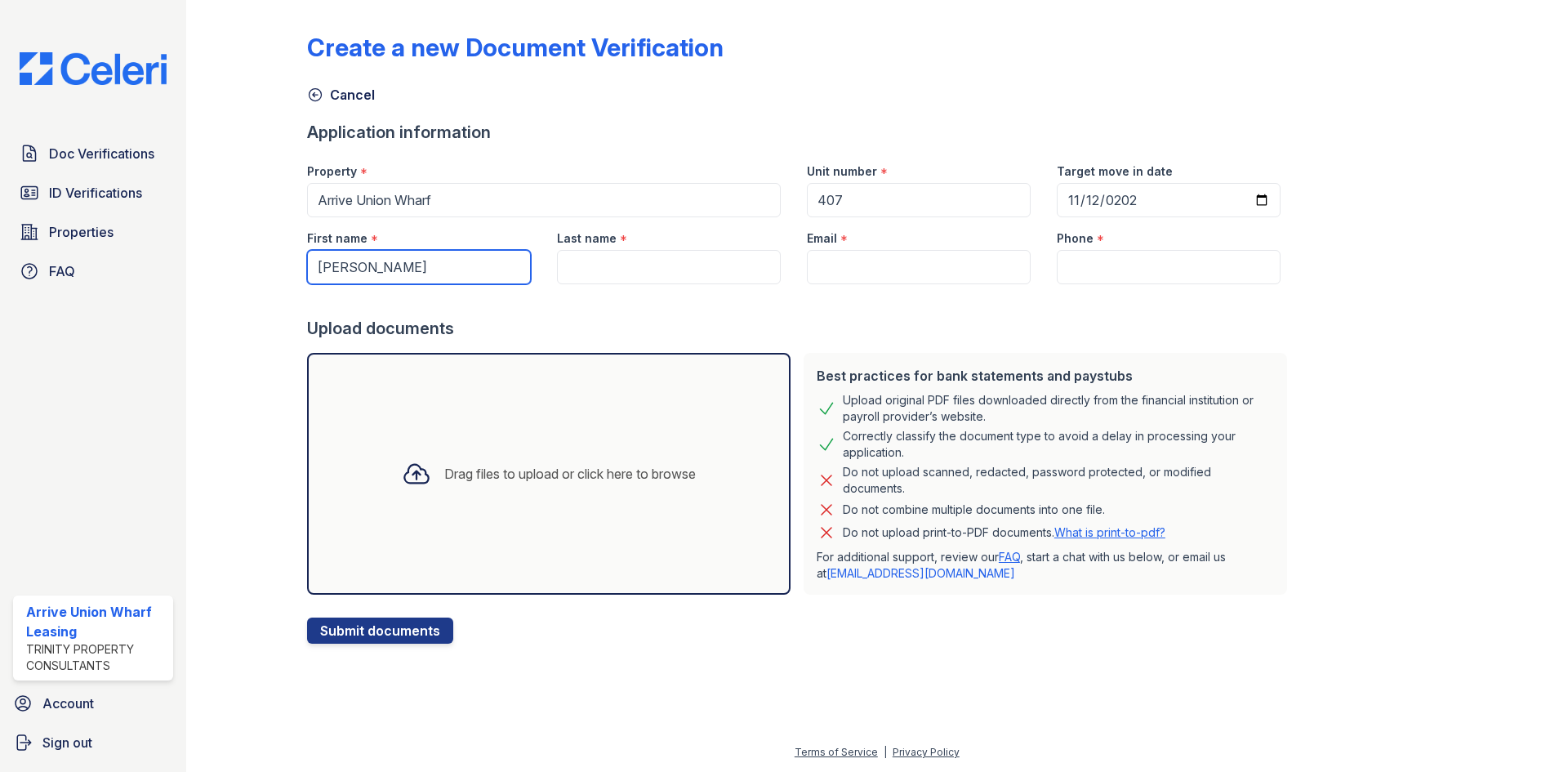
type input "[PERSON_NAME]"
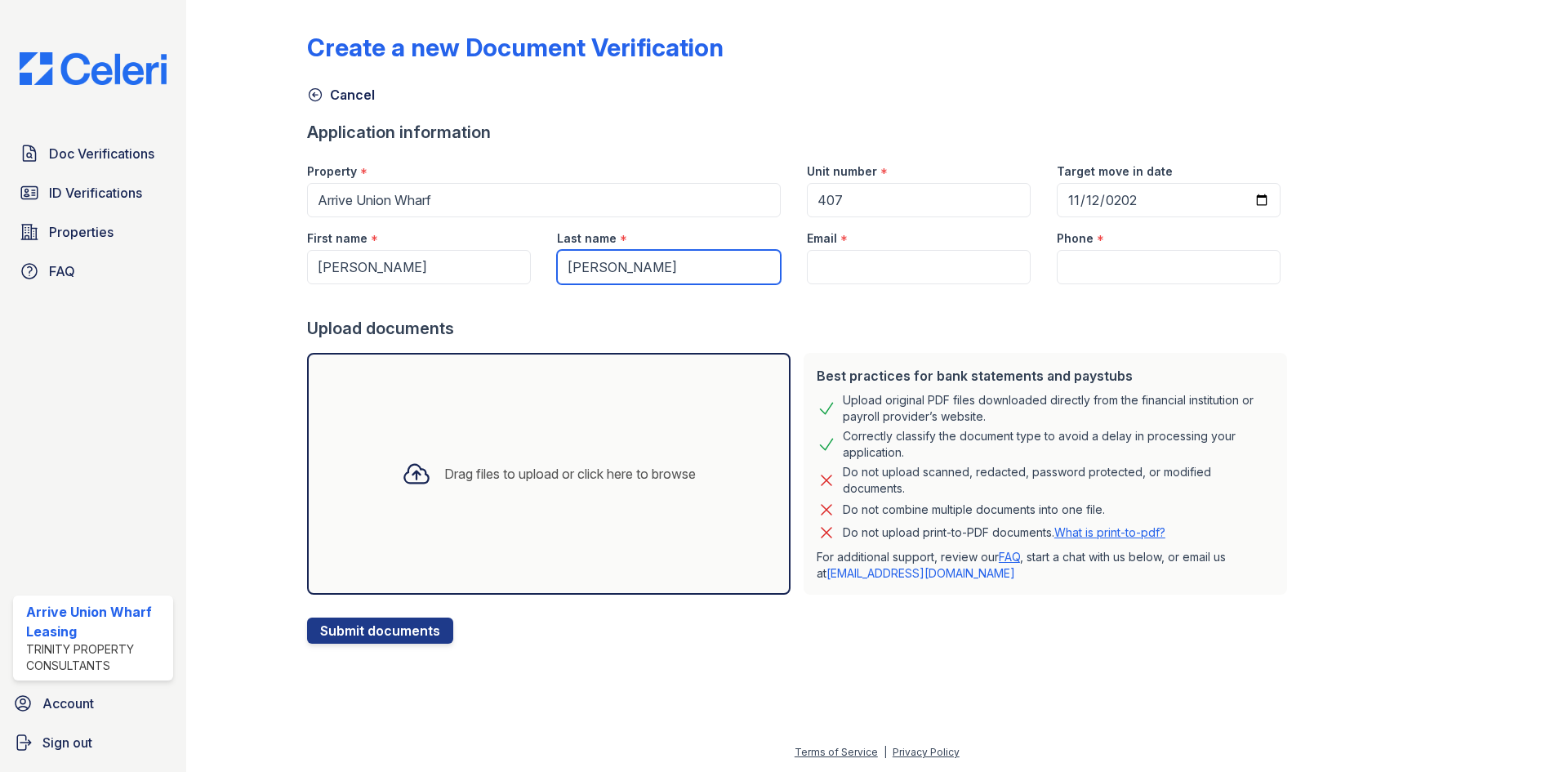
type input "[PERSON_NAME]"
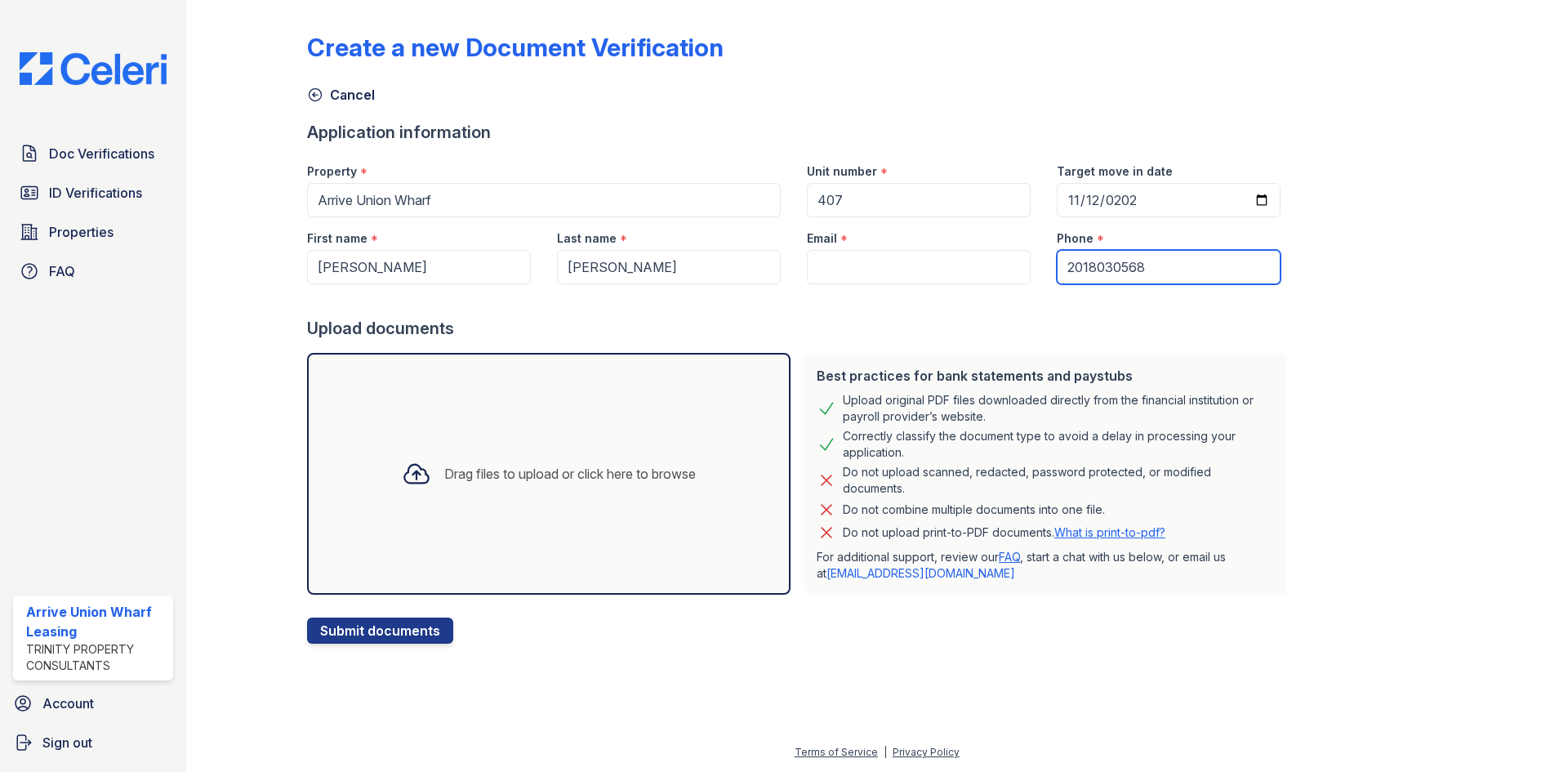
type input "2018030568"
click at [842, 267] on input "Email" at bounding box center [919, 267] width 224 height 34
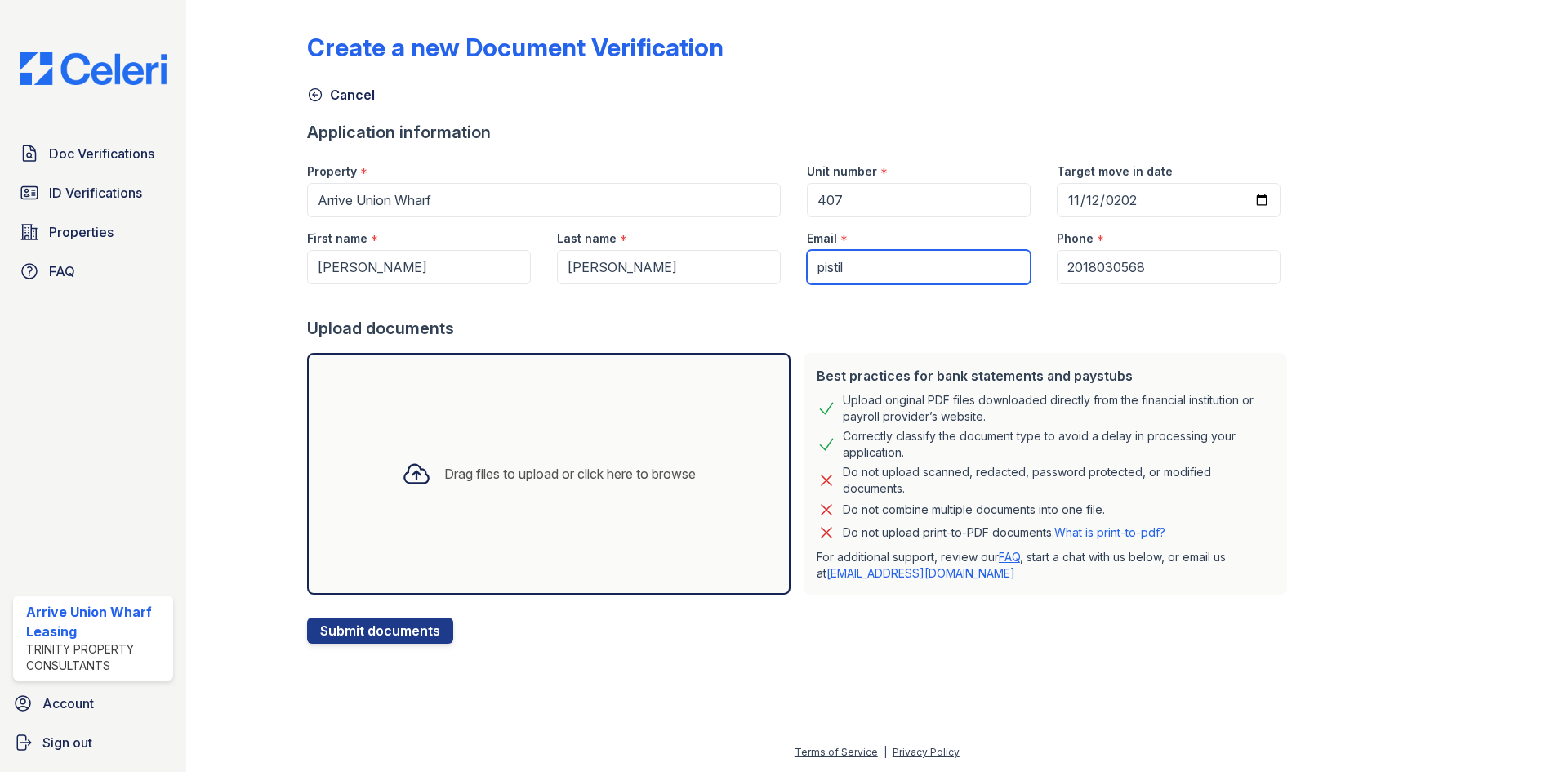
type input "[EMAIL_ADDRESS][DOMAIN_NAME]"
click at [573, 457] on div "Drag files to upload or click here to browse" at bounding box center [549, 474] width 320 height 55
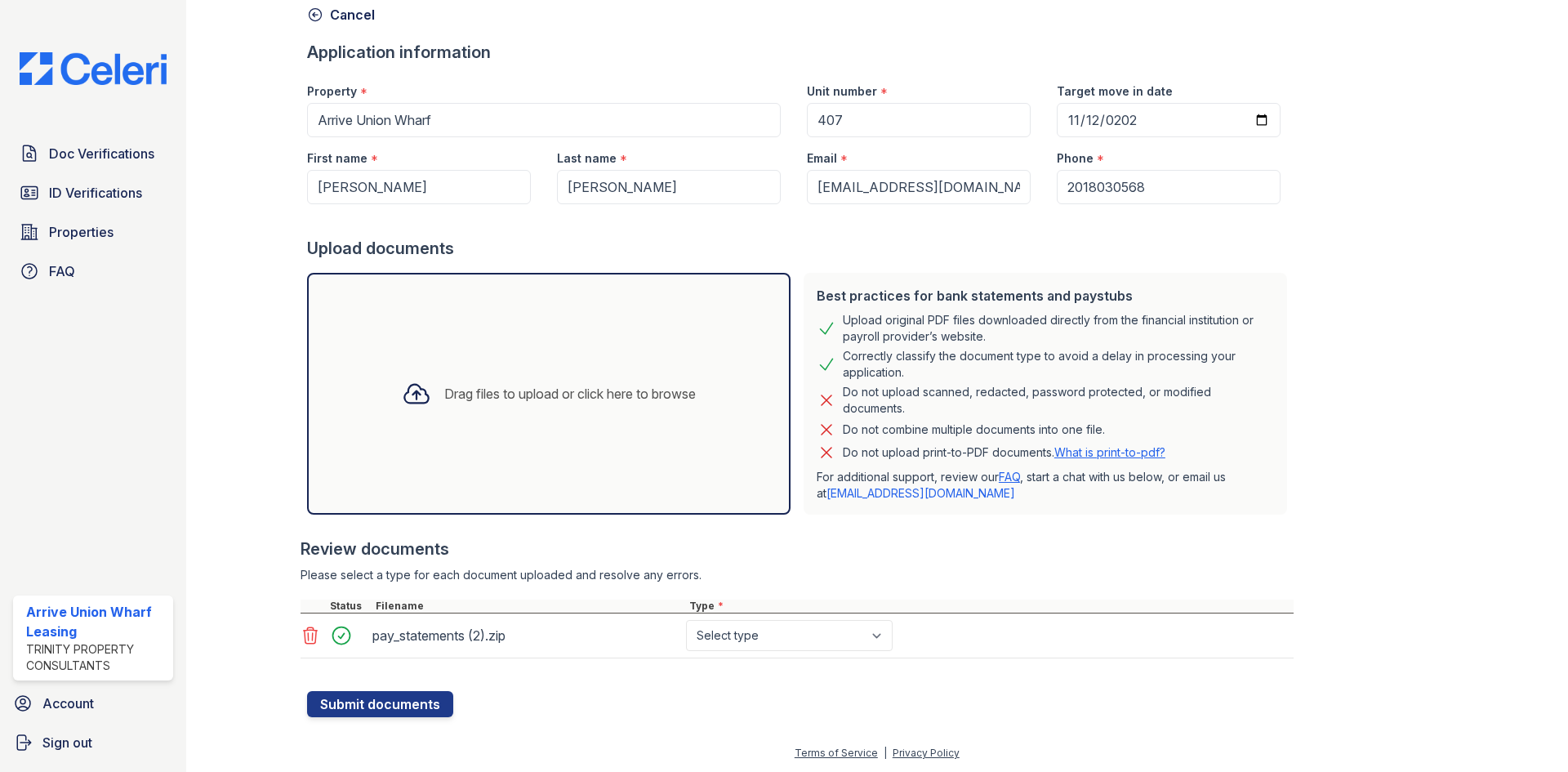
scroll to position [81, 0]
click at [757, 629] on select "Select type Paystub Bank Statement Offer Letter Tax Documents Benefit Award Let…" at bounding box center [789, 634] width 206 height 31
select select "paystub"
click at [686, 619] on select "Select type Paystub Bank Statement Offer Letter Tax Documents Benefit Award Let…" at bounding box center [789, 634] width 206 height 31
click at [386, 700] on button "Submit documents" at bounding box center [380, 703] width 146 height 26
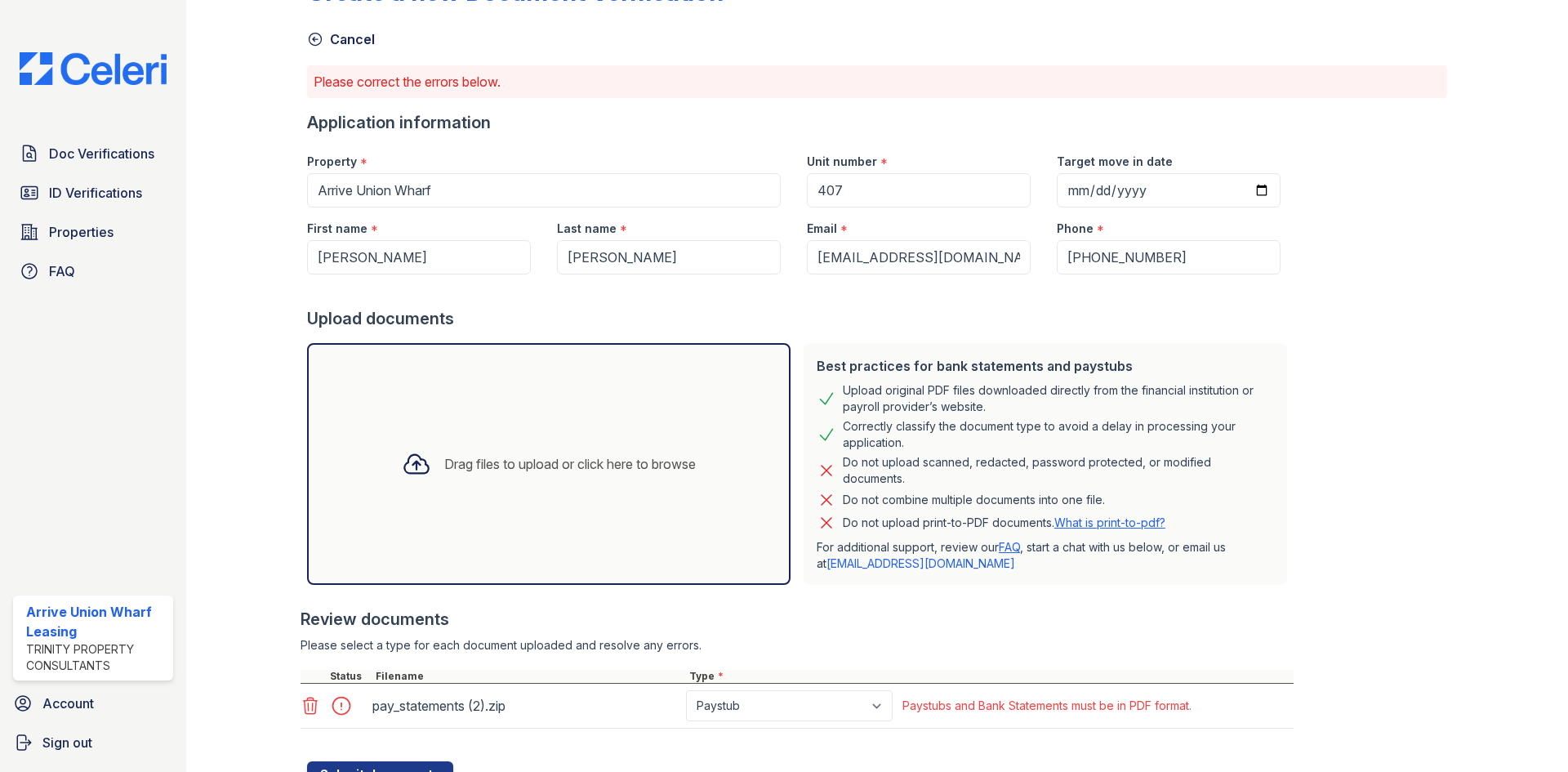
scroll to position [127, 0]
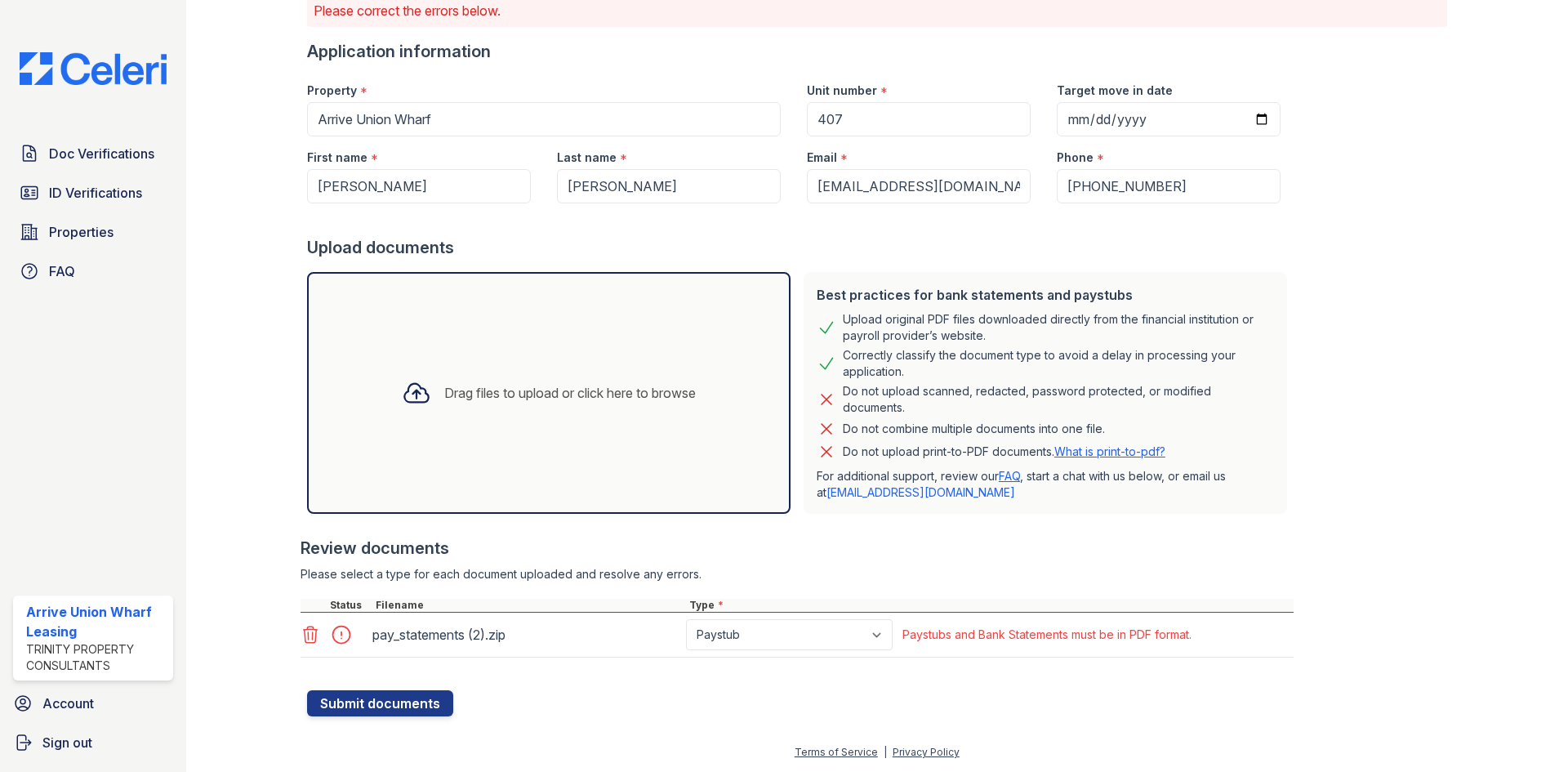
click at [1154, 712] on form "Application information Property * Arrive Union Wharf Unit number * 407 Target …" at bounding box center [800, 378] width 987 height 676
click at [313, 636] on icon at bounding box center [310, 634] width 19 height 19
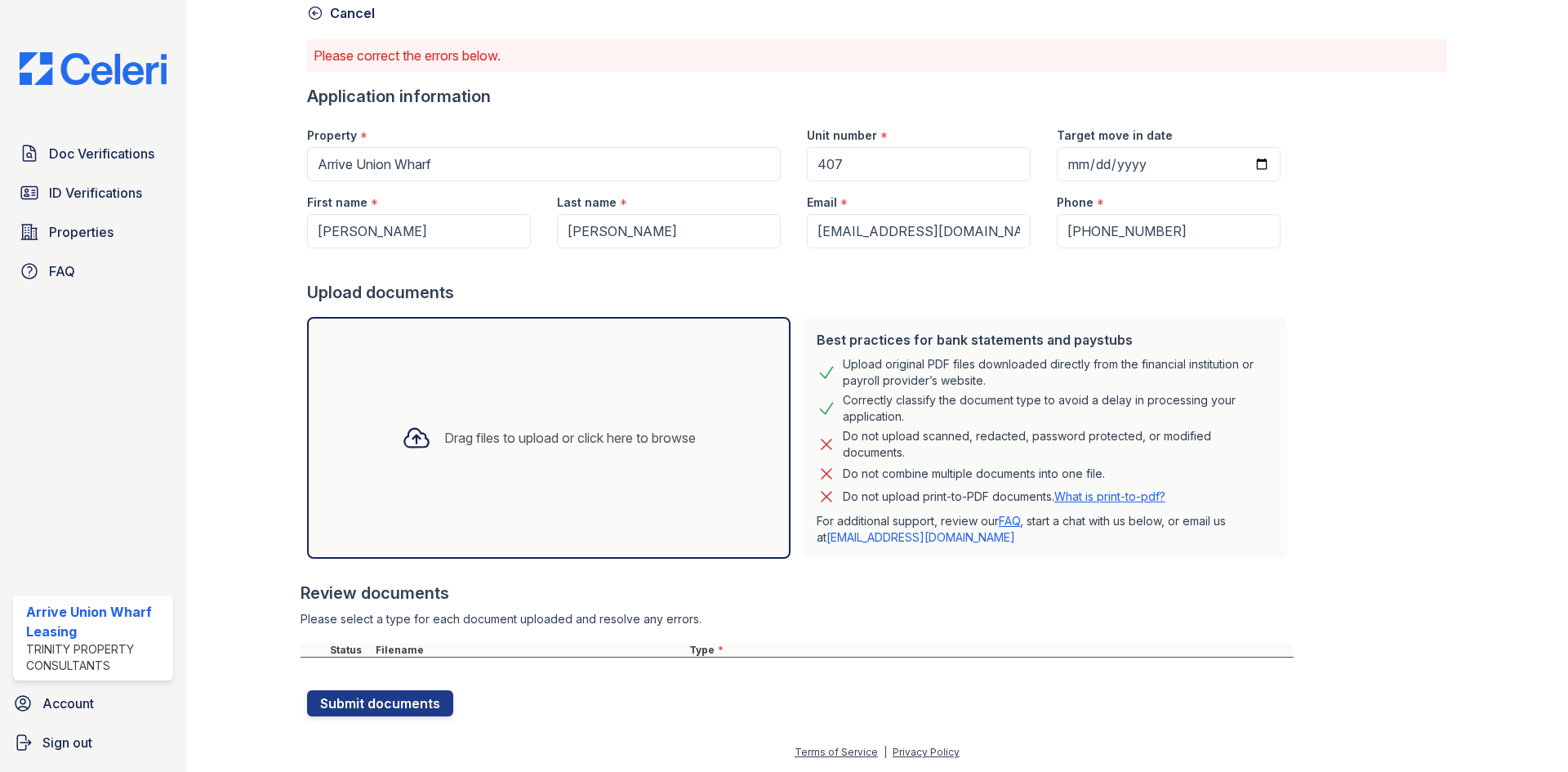
click at [407, 426] on icon at bounding box center [416, 437] width 29 height 29
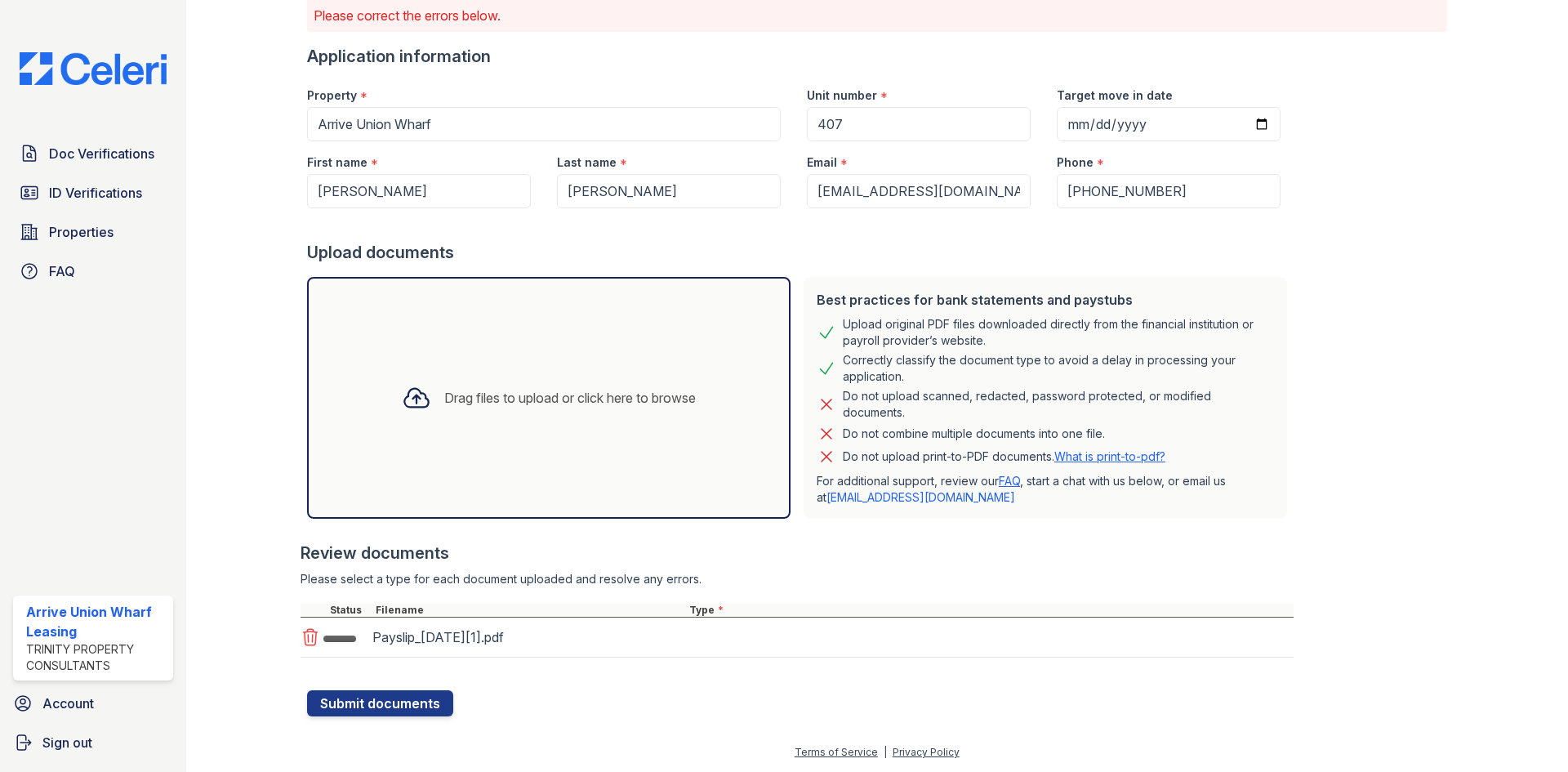
scroll to position [127, 0]
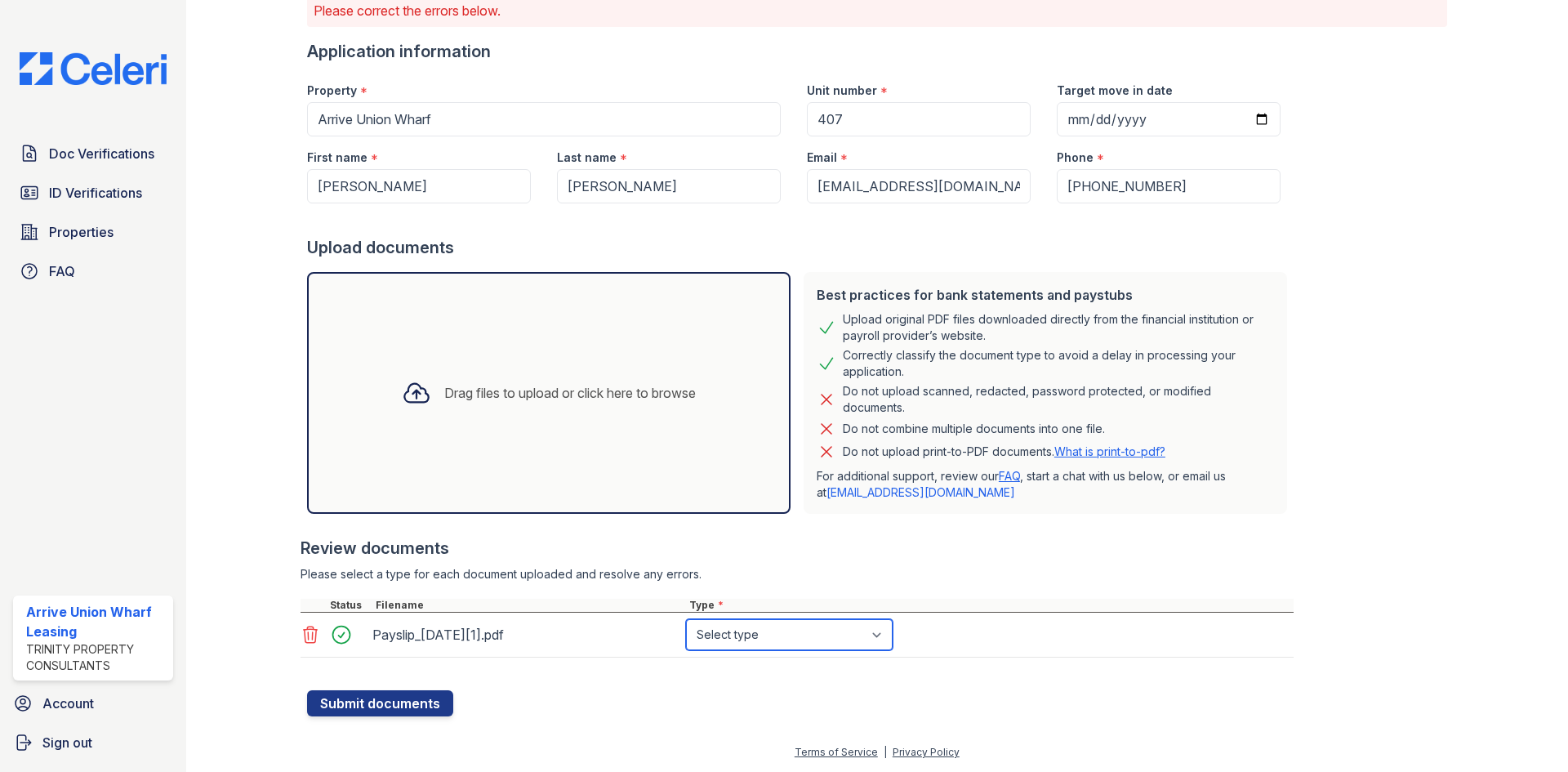
click at [777, 634] on select "Select type Paystub Bank Statement Offer Letter Tax Documents Benefit Award Let…" at bounding box center [789, 634] width 206 height 31
select select "paystub"
click at [686, 619] on select "Select type Paystub Bank Statement Offer Letter Tax Documents Benefit Award Let…" at bounding box center [789, 634] width 206 height 31
click at [520, 378] on div "Drag files to upload or click here to browse" at bounding box center [549, 393] width 320 height 55
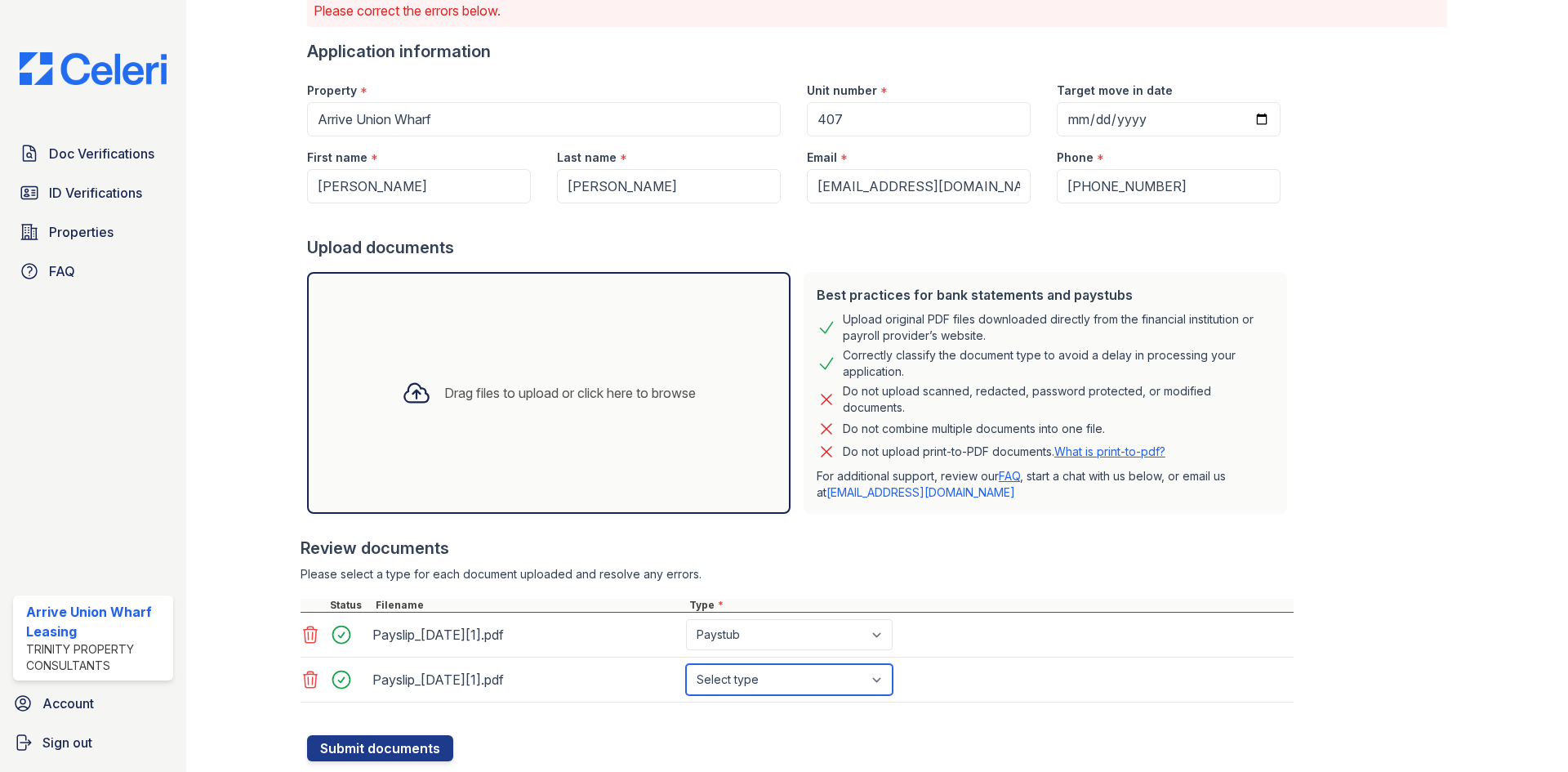
click at [763, 676] on select "Select type Paystub Bank Statement Offer Letter Tax Documents Benefit Award Let…" at bounding box center [789, 680] width 206 height 31
select select "paystub"
click at [686, 665] on select "Select type Paystub Bank Statement Offer Letter Tax Documents Benefit Award Let…" at bounding box center [789, 680] width 206 height 31
click at [400, 748] on button "Submit documents" at bounding box center [380, 748] width 146 height 26
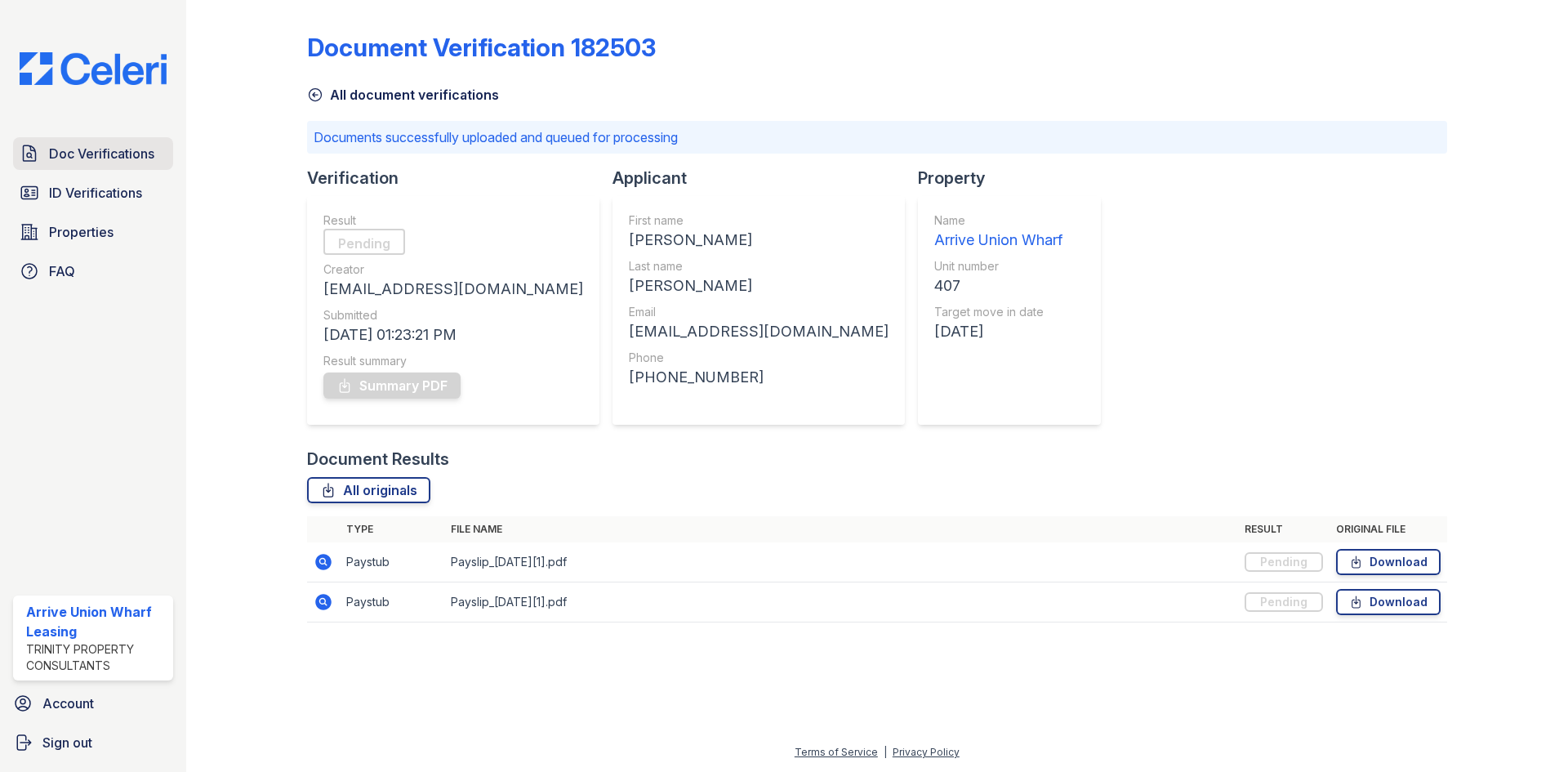
click at [74, 149] on span "Doc Verifications" at bounding box center [102, 153] width 106 height 19
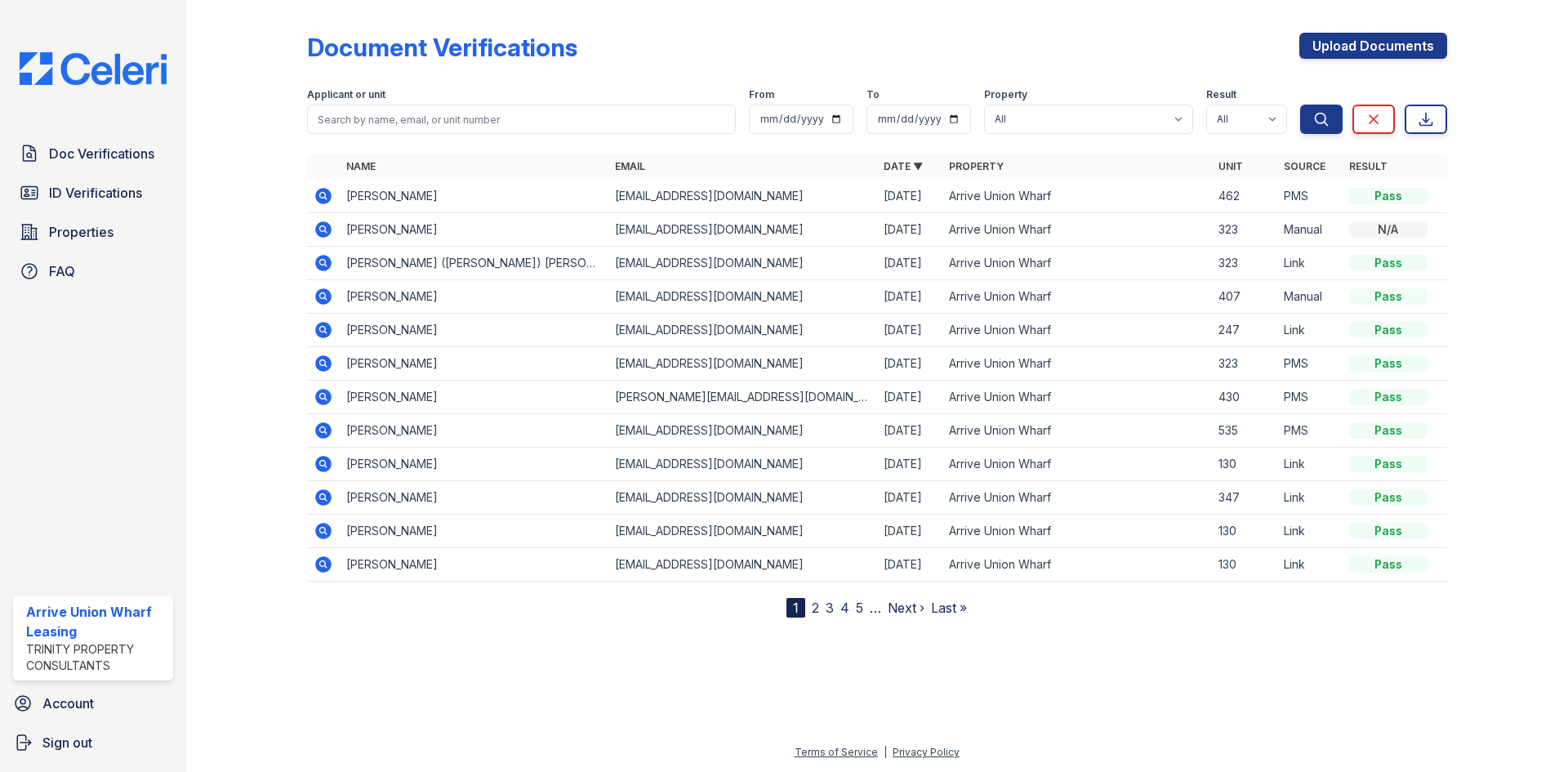
click at [74, 149] on span "Doc Verifications" at bounding box center [102, 153] width 106 height 19
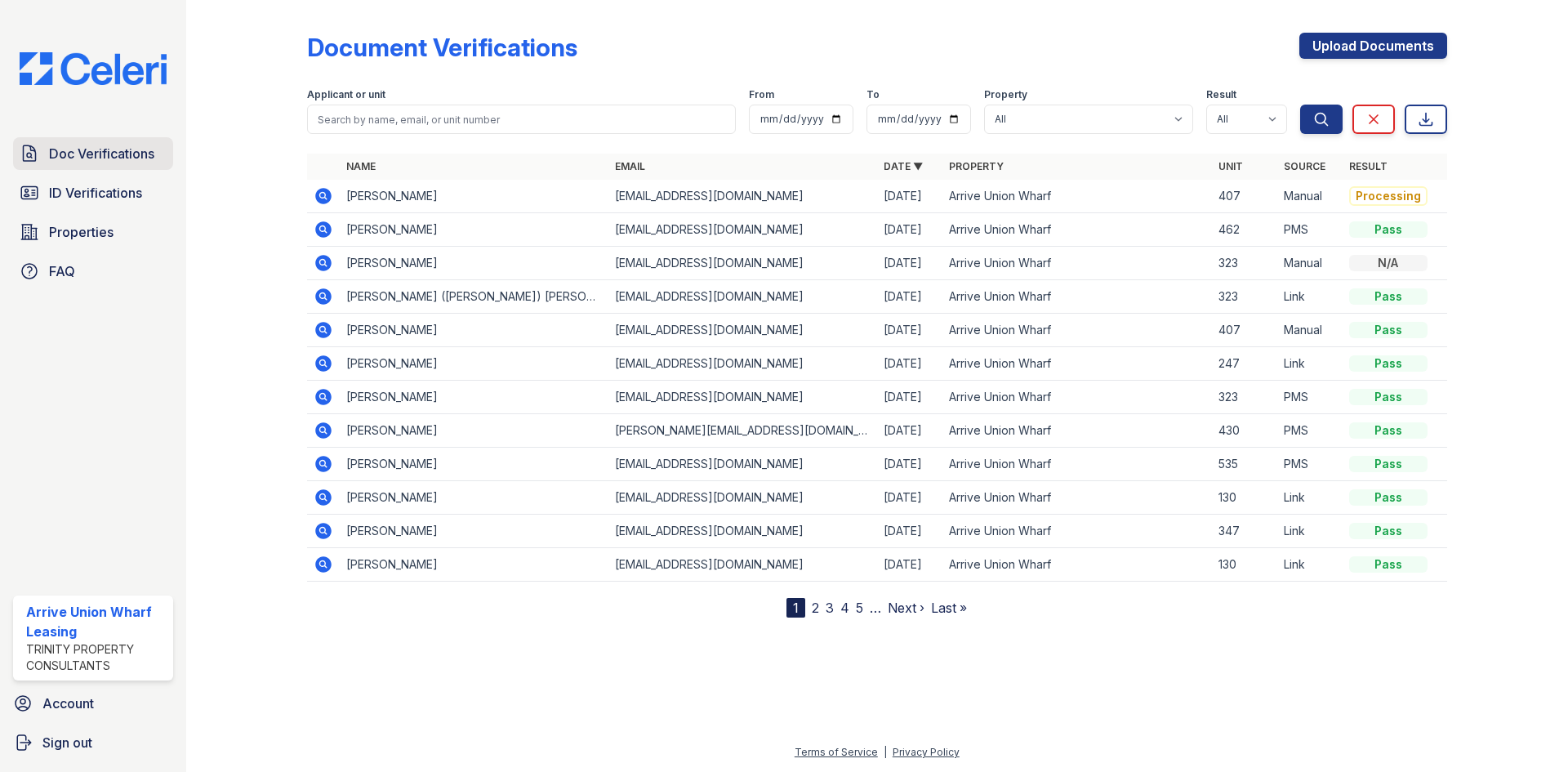
click at [82, 162] on span "Doc Verifications" at bounding box center [102, 153] width 106 height 19
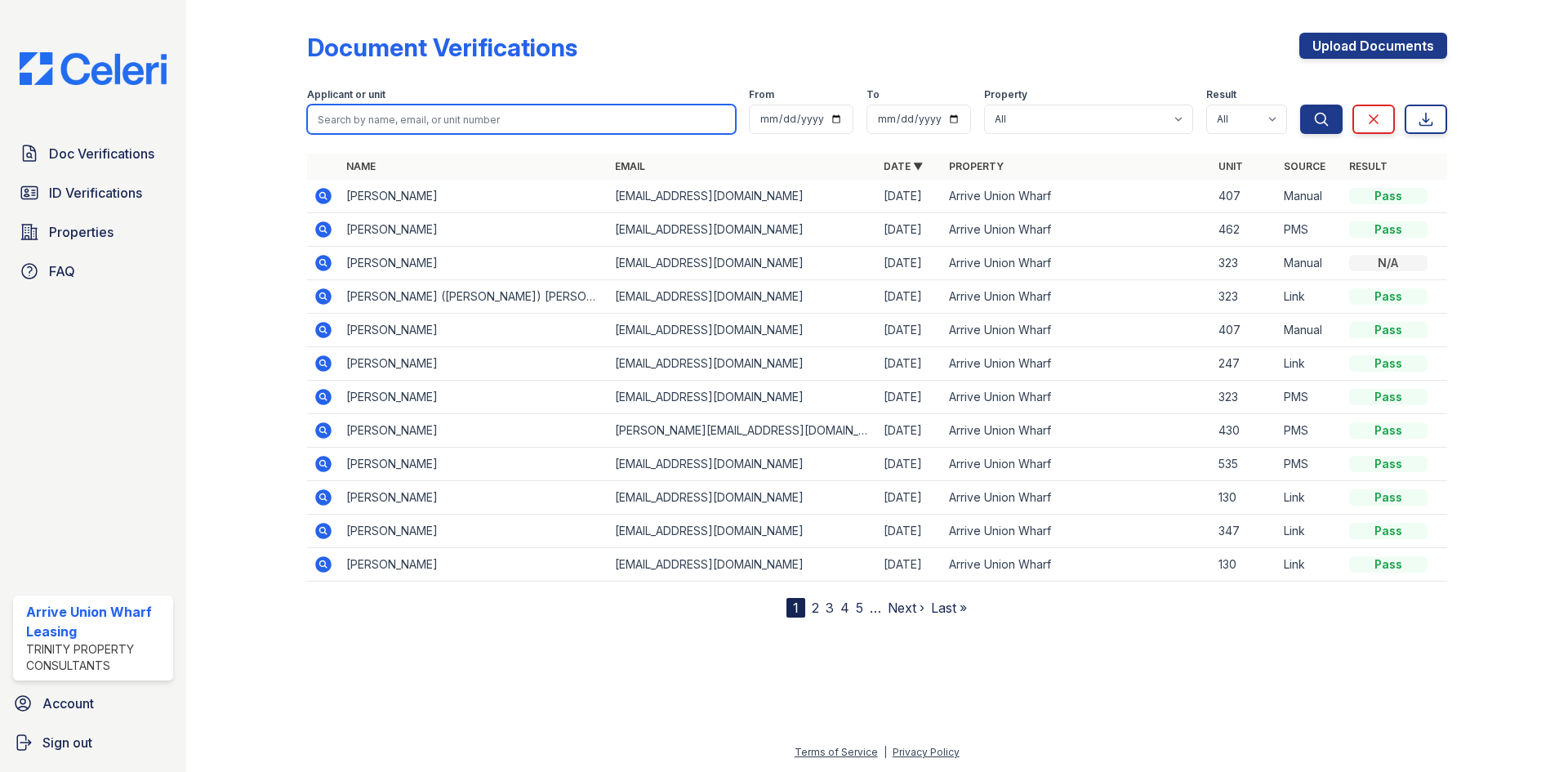
click at [356, 126] on input "search" at bounding box center [521, 119] width 429 height 29
type input "dyshae"
click at [1300, 105] on button "Search" at bounding box center [1321, 119] width 43 height 29
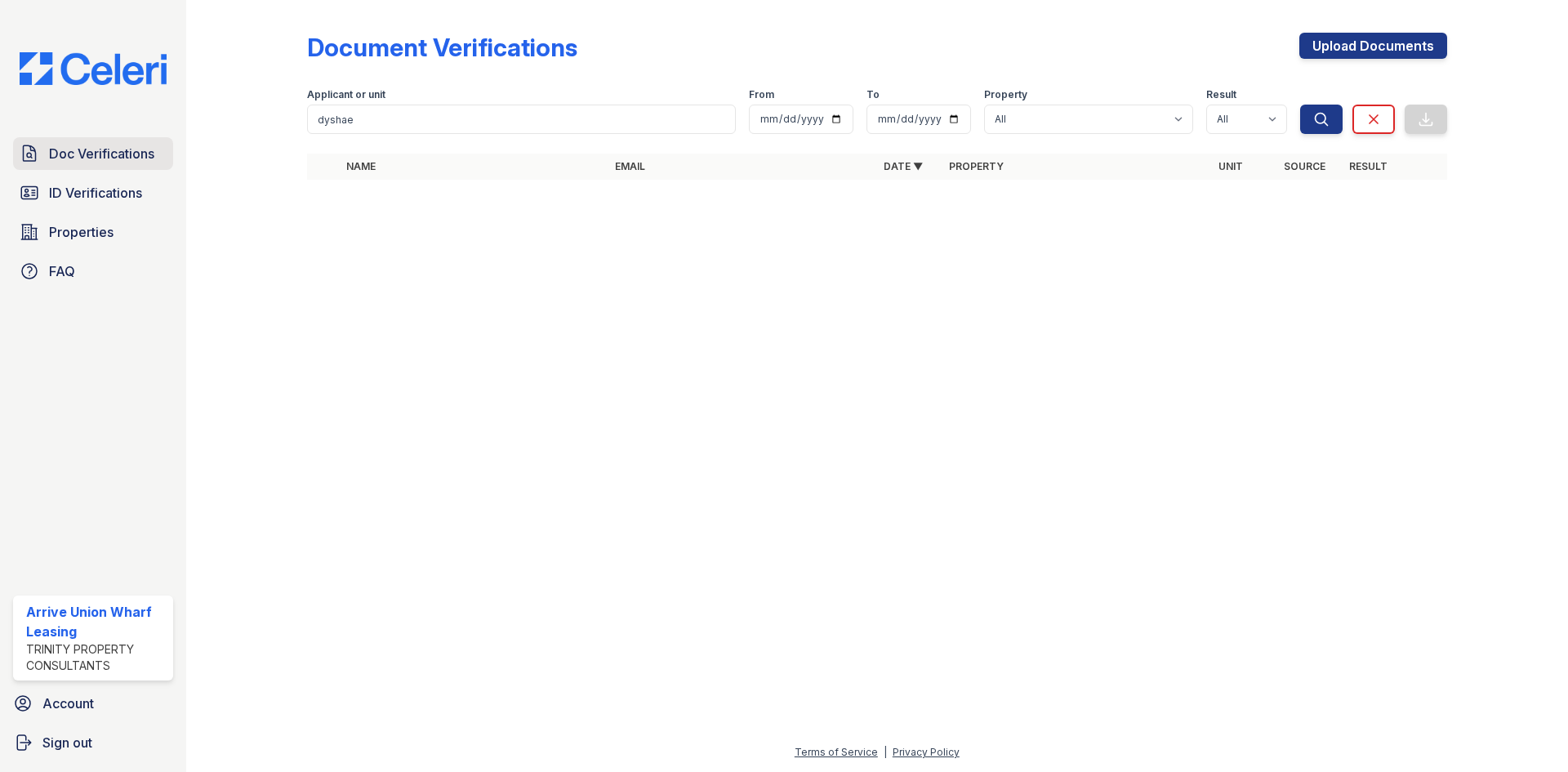
click at [84, 160] on span "Doc Verifications" at bounding box center [102, 153] width 106 height 19
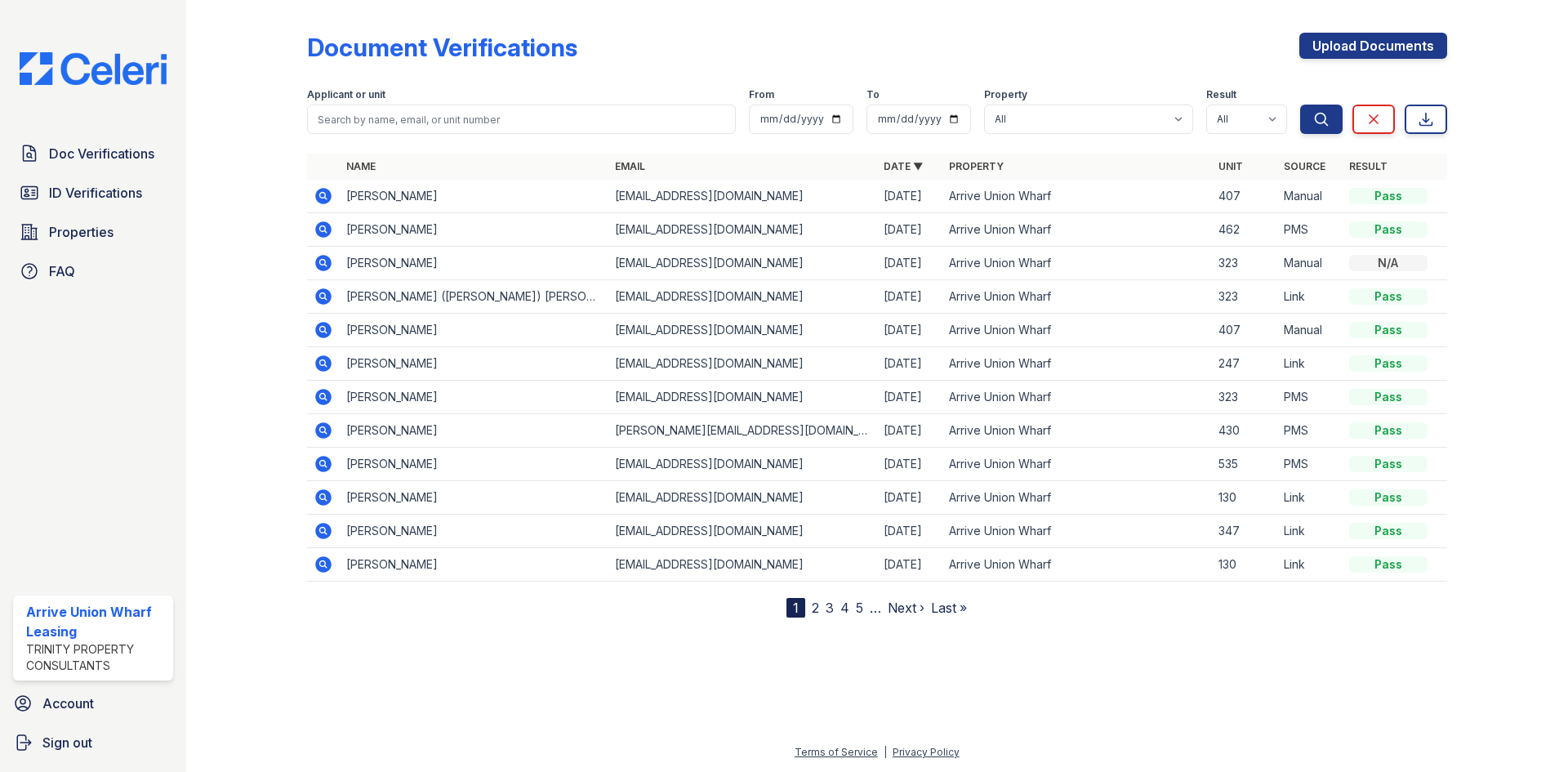
click at [894, 603] on link "Next ›" at bounding box center [906, 608] width 37 height 16
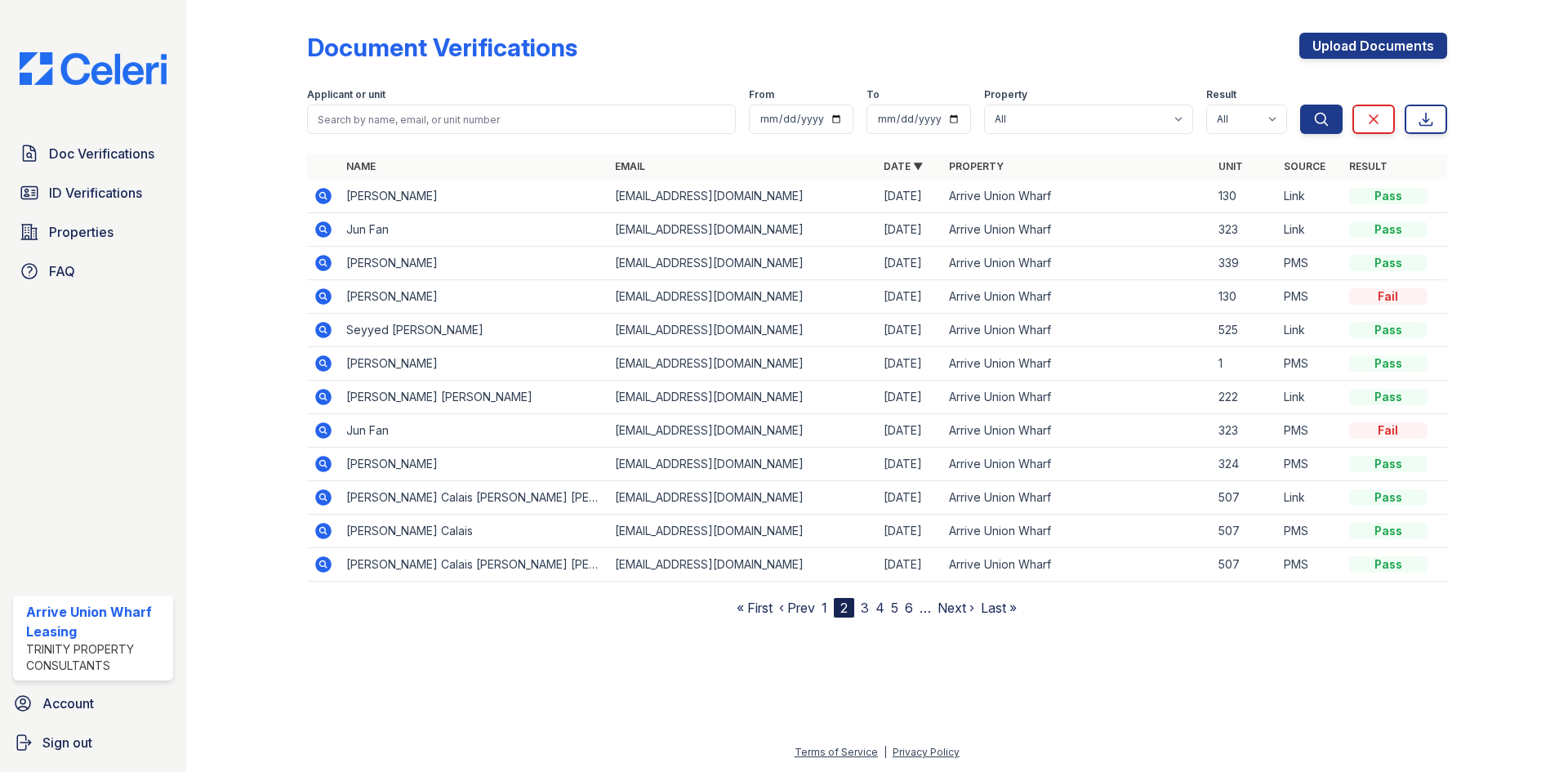
click at [894, 603] on link "5" at bounding box center [894, 608] width 8 height 16
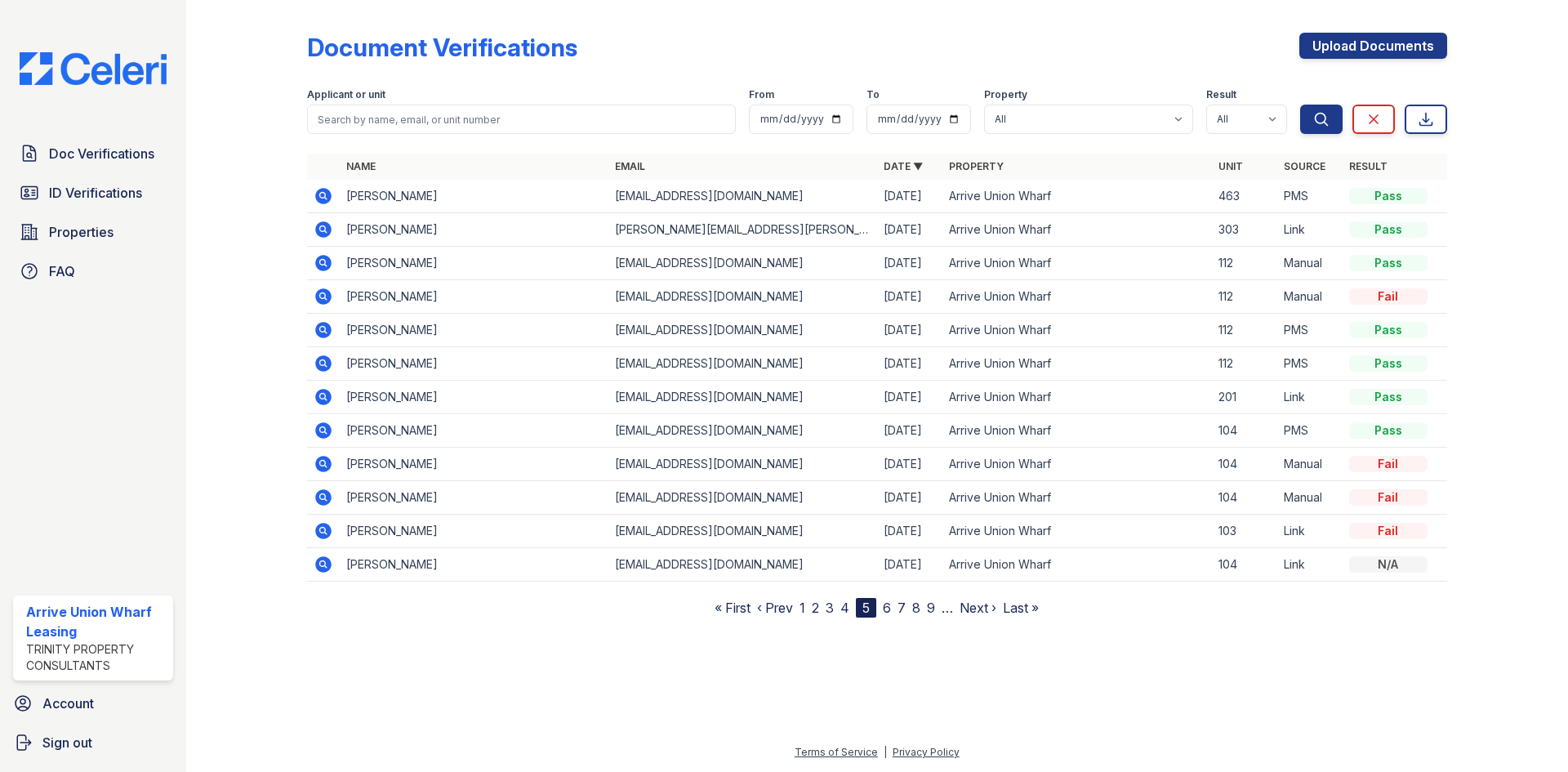
click at [962, 608] on link "Next ›" at bounding box center [978, 608] width 37 height 16
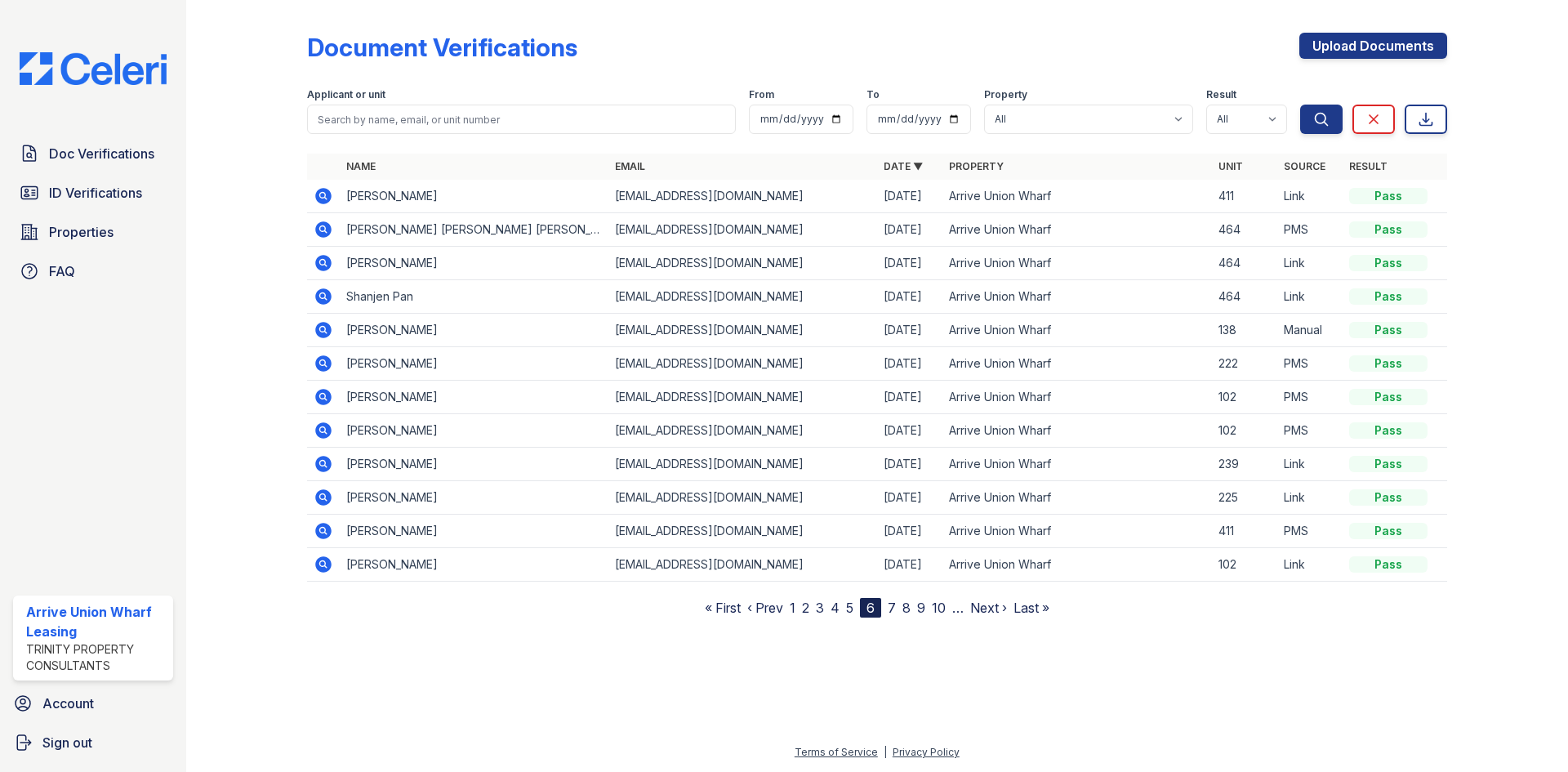
click at [991, 608] on link "Next ›" at bounding box center [989, 608] width 37 height 16
click at [991, 608] on link "Next ›" at bounding box center [993, 608] width 37 height 16
click at [991, 608] on link "Next ›" at bounding box center [996, 608] width 37 height 16
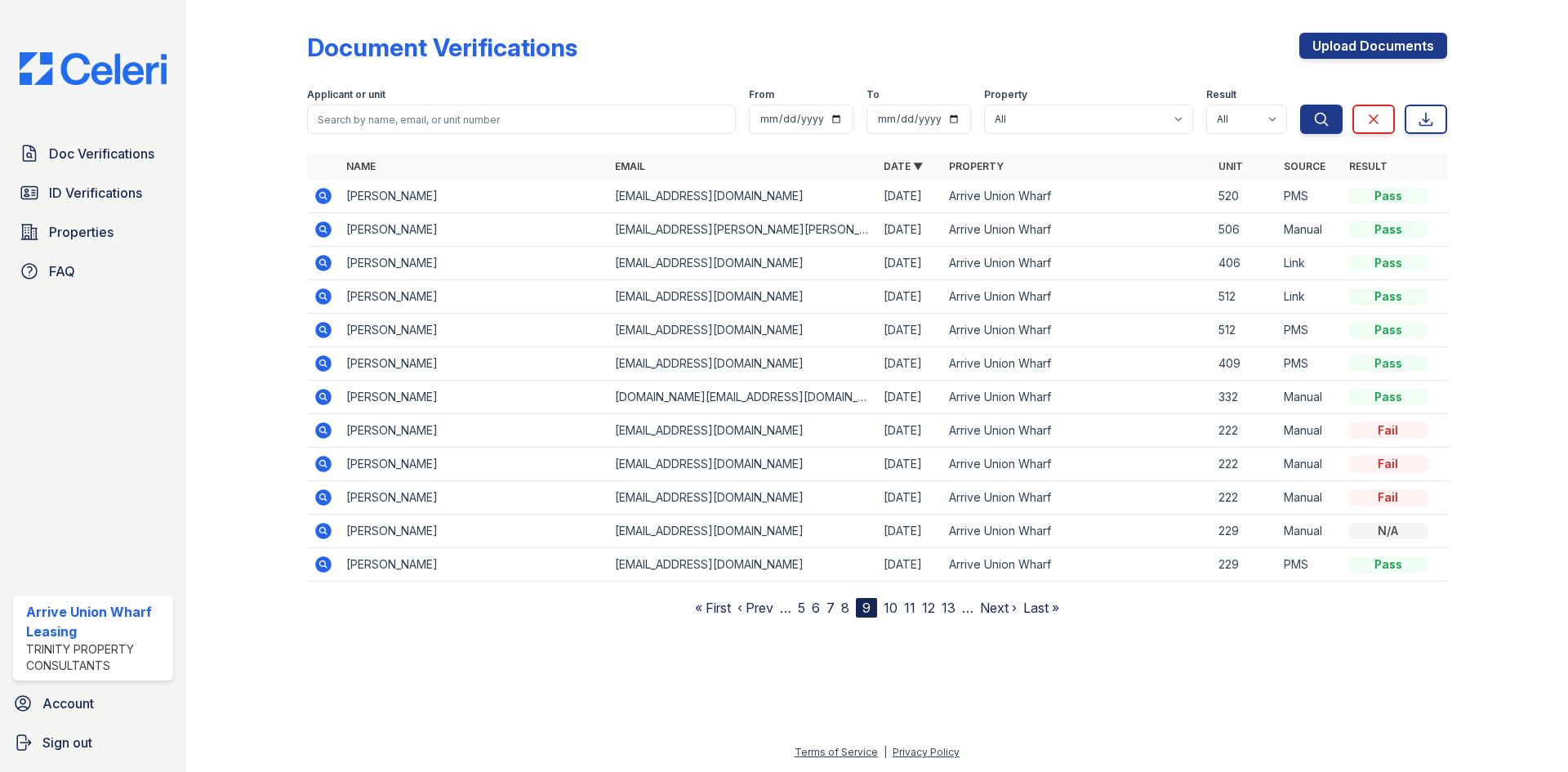
click at [991, 608] on link "Next ›" at bounding box center [998, 608] width 37 height 16
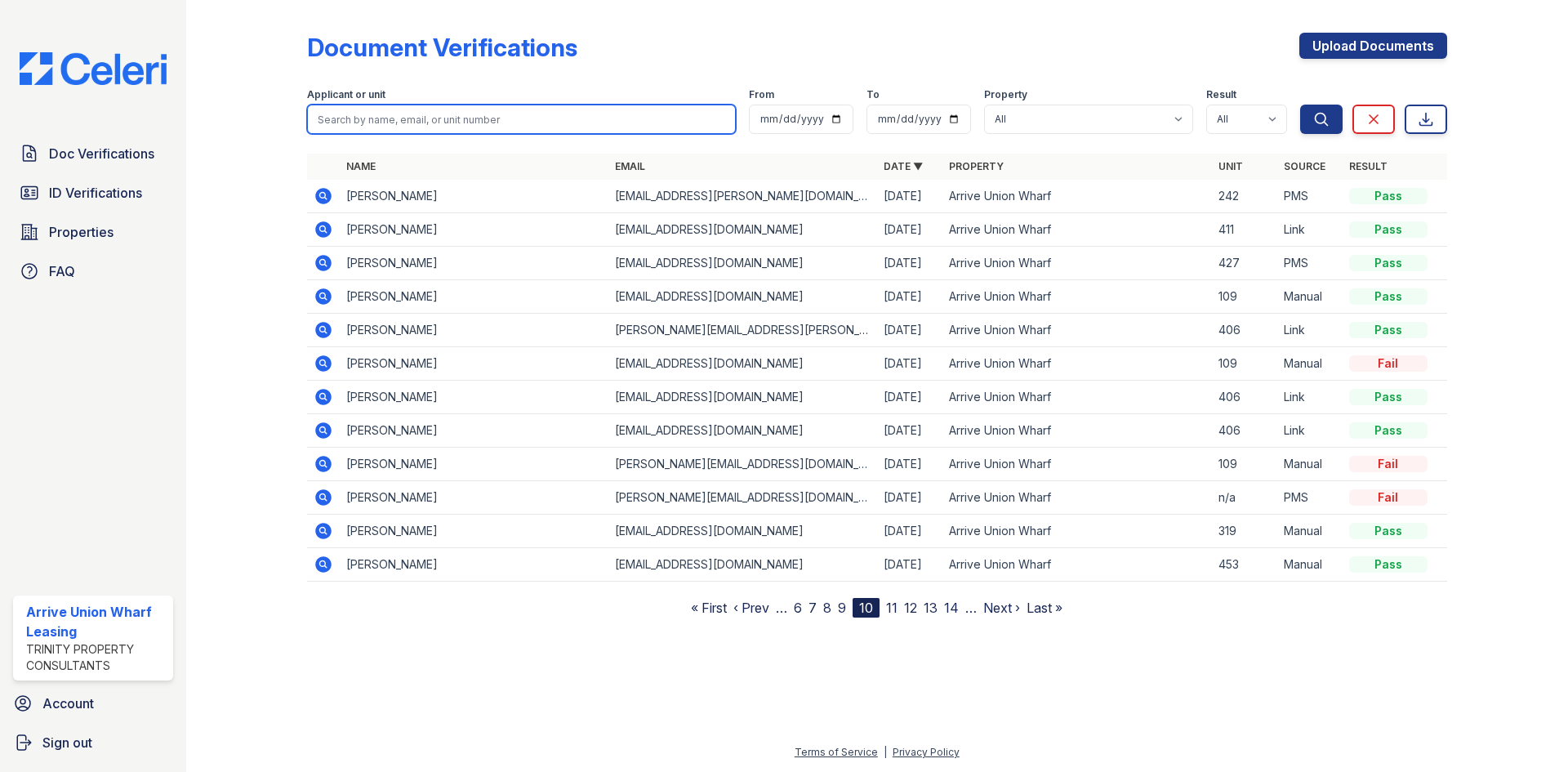
click at [389, 129] on input "search" at bounding box center [521, 119] width 429 height 29
type input "[PERSON_NAME]"
click at [1300, 105] on button "Search" at bounding box center [1321, 119] width 43 height 29
